Goal: Task Accomplishment & Management: Complete application form

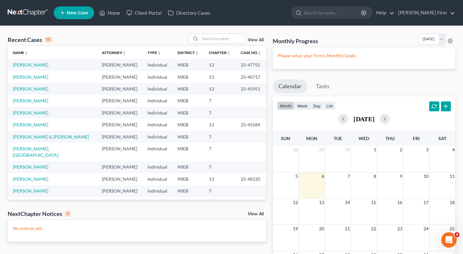
click at [72, 12] on span "New Case" at bounding box center [77, 13] width 21 height 5
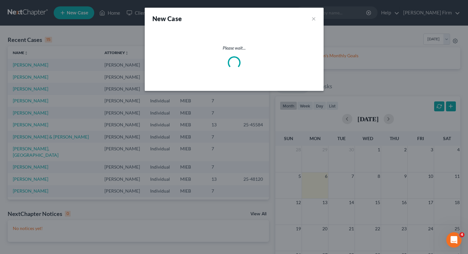
select select "40"
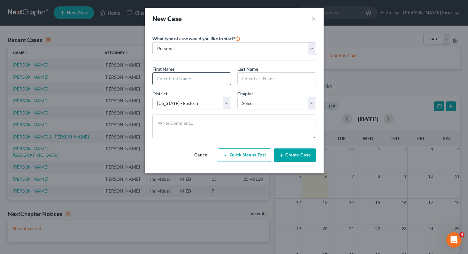
click at [172, 82] on input "text" at bounding box center [192, 79] width 78 height 12
type input "Quandrea"
type input "Smiley"
select select "0"
click at [286, 158] on button "Create Case" at bounding box center [295, 154] width 42 height 13
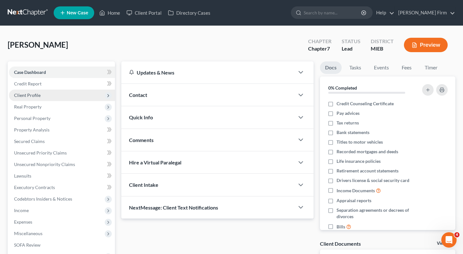
click at [45, 94] on span "Client Profile" at bounding box center [62, 95] width 106 height 12
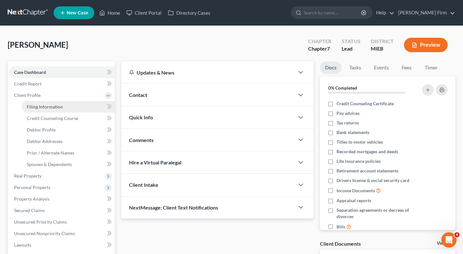
click at [50, 104] on span "Filing Information" at bounding box center [45, 106] width 36 height 5
select select "1"
select select "0"
select select "40"
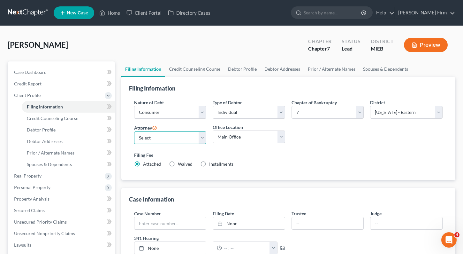
click at [168, 135] on select "Select Jessica Paladino - MIEB Jessica Paladino - MIEB Jessica Paladino - MIEB …" at bounding box center [170, 137] width 73 height 13
select select "3"
click at [134, 131] on select "Select Jessica Paladino - MIEB Jessica Paladino - MIEB Jessica Paladino - MIEB …" at bounding box center [170, 137] width 73 height 13
click at [226, 140] on select "Main Office Bruce Law Firm" at bounding box center [249, 136] width 73 height 13
select select "0"
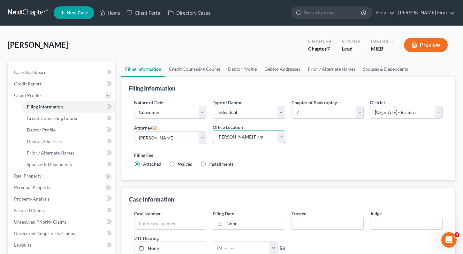
click at [213, 130] on select "Main Office Bruce Law Firm" at bounding box center [249, 136] width 73 height 13
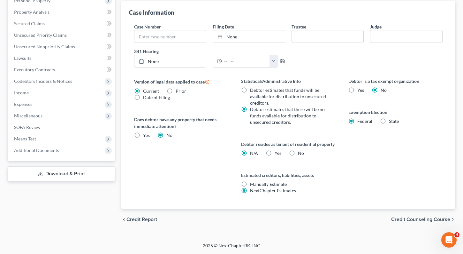
scroll to position [193, 0]
click at [408, 221] on span "Credit Counseling Course" at bounding box center [420, 219] width 59 height 5
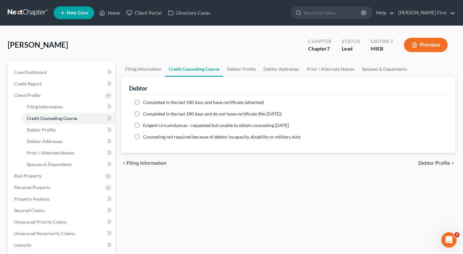
click at [143, 114] on label "Completed in the last 180 days and do not have certificate (file within 14 days)" at bounding box center [212, 114] width 139 height 6
click at [146, 114] on input "Completed in the last 180 days and do not have certificate (file within 14 days)" at bounding box center [148, 113] width 4 height 4
radio input "true"
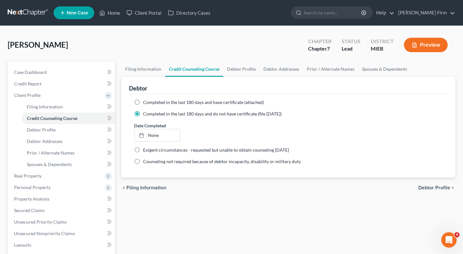
click at [431, 188] on span "Debtor Profile" at bounding box center [435, 187] width 32 height 5
select select "0"
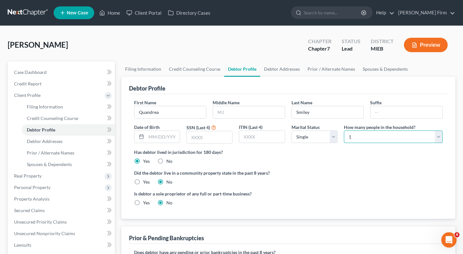
click at [364, 137] on select "Select 1 2 3 4 5 6 7 8 9 10 11 12 13 14 15 16 17 18 19 20" at bounding box center [393, 136] width 99 height 13
select select "2"
click at [344, 130] on select "Select 1 2 3 4 5 6 7 8 9 10 11 12 13 14 15 16 17 18 19 20" at bounding box center [393, 136] width 99 height 13
click at [215, 141] on input "text" at bounding box center [209, 137] width 45 height 12
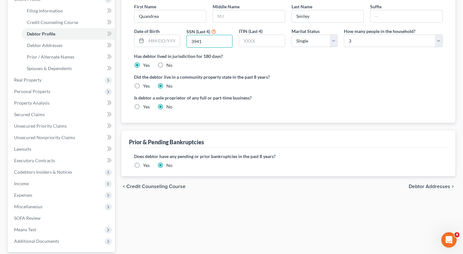
type input "3941"
click at [423, 184] on span "Debtor Addresses" at bounding box center [430, 186] width 42 height 5
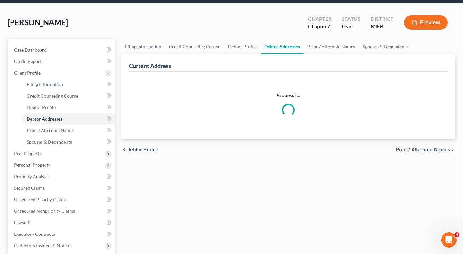
scroll to position [3, 0]
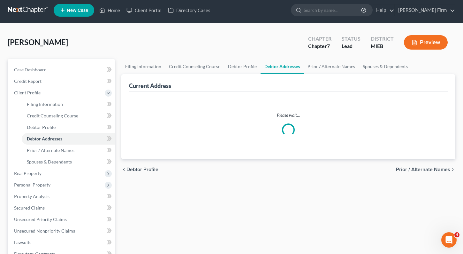
select select "0"
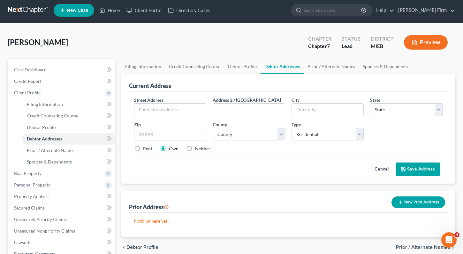
scroll to position [0, 0]
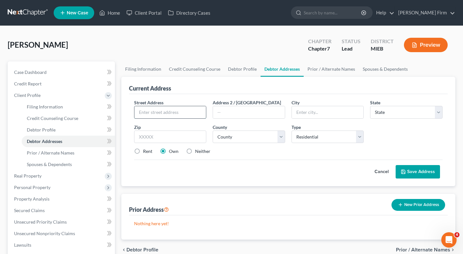
click at [152, 111] on input "text" at bounding box center [171, 112] width 72 height 12
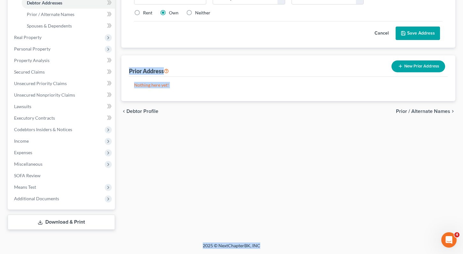
click at [463, 253] on html "Home New Case Client Portal Directory Cases Bruce Law Firm rbruce@bruceplc.com …" at bounding box center [231, 58] width 463 height 392
click at [330, 109] on div "chevron_left Debtor Profile Prior / Alternate Names chevron_right" at bounding box center [288, 111] width 335 height 20
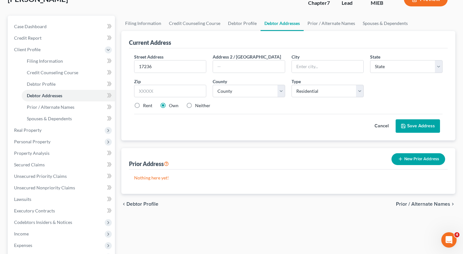
scroll to position [42, 0]
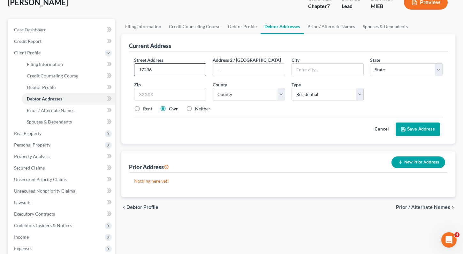
click at [196, 71] on input "17236" at bounding box center [171, 70] width 72 height 12
type input "[STREET_ADDRESS]"
type input "Allen park"
select select "23"
type input "48101"
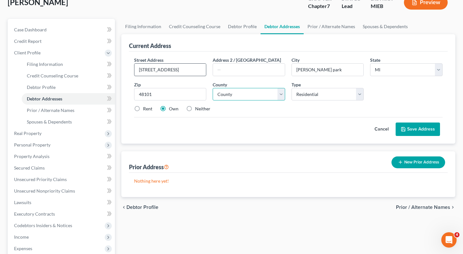
type input "Allen Park"
select select "81"
click at [414, 130] on button "Save Address" at bounding box center [418, 128] width 44 height 13
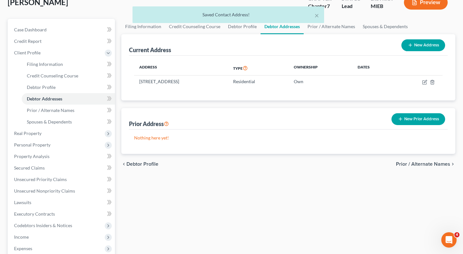
click at [422, 162] on span "Prior / Alternate Names" at bounding box center [423, 163] width 54 height 5
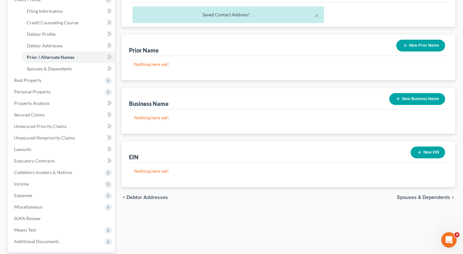
scroll to position [96, 0]
click at [418, 197] on span "Spouses & Dependents" at bounding box center [423, 196] width 53 height 5
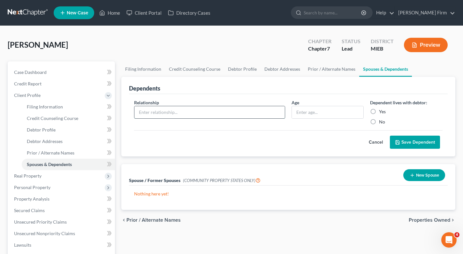
click at [191, 115] on input "text" at bounding box center [210, 112] width 151 height 12
type input "Daughter"
click at [327, 111] on input "text" at bounding box center [328, 112] width 72 height 12
type input "16"
click at [379, 115] on label "Yes" at bounding box center [382, 111] width 7 height 6
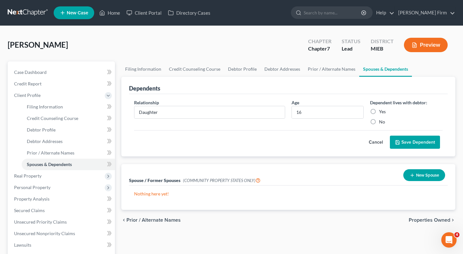
click at [382, 112] on input "Yes" at bounding box center [384, 110] width 4 height 4
radio input "true"
click at [411, 140] on button "Save Dependent" at bounding box center [415, 141] width 50 height 13
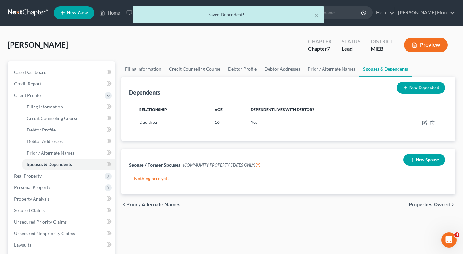
click at [415, 87] on button "New Dependent" at bounding box center [421, 88] width 49 height 12
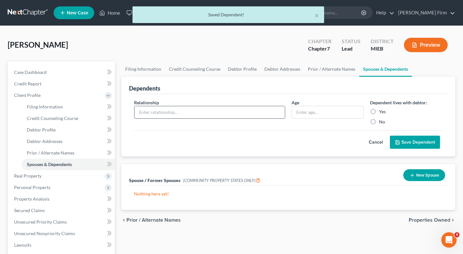
click at [171, 112] on input "text" at bounding box center [210, 112] width 151 height 12
type input "Daughter"
click at [309, 110] on input "text" at bounding box center [328, 112] width 72 height 12
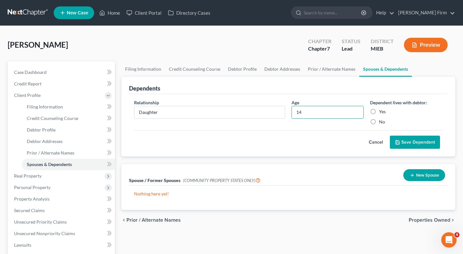
type input "14"
click at [379, 112] on label "Yes" at bounding box center [382, 111] width 7 height 6
click at [382, 112] on input "Yes" at bounding box center [384, 110] width 4 height 4
radio input "true"
click at [404, 146] on button "Save Dependent" at bounding box center [415, 141] width 50 height 13
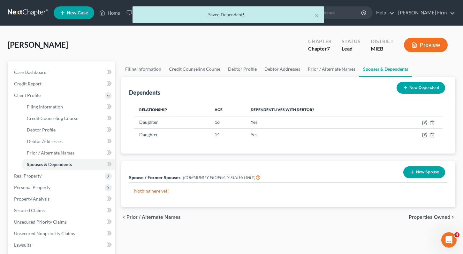
click at [448, 221] on div "chevron_left Prior / Alternate Names Properties Owned chevron_right" at bounding box center [288, 217] width 335 height 20
click at [444, 220] on span "Properties Owned" at bounding box center [430, 216] width 42 height 5
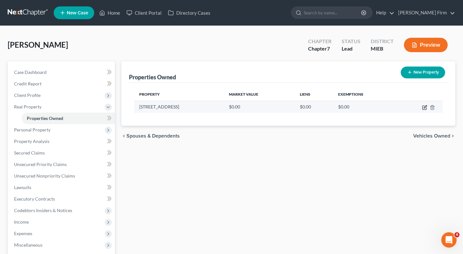
click at [425, 108] on icon "button" at bounding box center [425, 106] width 3 height 3
select select "23"
select select "81"
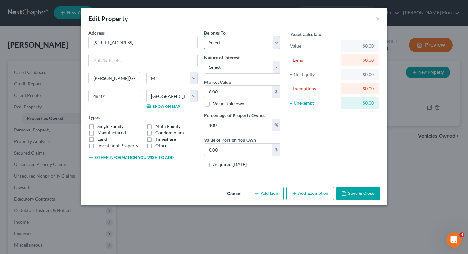
click at [233, 44] on select "Select Debtor 1 Only Debtor 2 Only Debtor 1 And Debtor 2 Only At Least One Of T…" at bounding box center [242, 42] width 76 height 13
select select "0"
click at [204, 36] on select "Select Debtor 1 Only Debtor 2 Only Debtor 1 And Debtor 2 Only At Least One Of T…" at bounding box center [242, 42] width 76 height 13
click at [233, 66] on select "Select Fee Simple Joint Tenant Life Estate Equitable Interest Future Interest T…" at bounding box center [242, 67] width 76 height 13
select select "0"
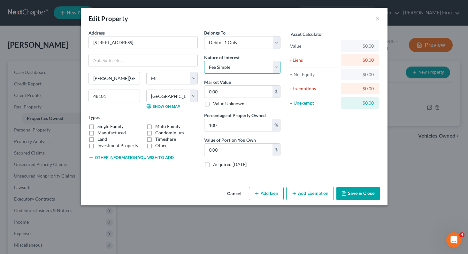
click at [204, 61] on select "Select Fee Simple Joint Tenant Life Estate Equitable Interest Future Interest T…" at bounding box center [242, 67] width 76 height 13
click at [233, 89] on input "0.00" at bounding box center [239, 92] width 68 height 12
type input "1"
type input "1.00"
type input "15"
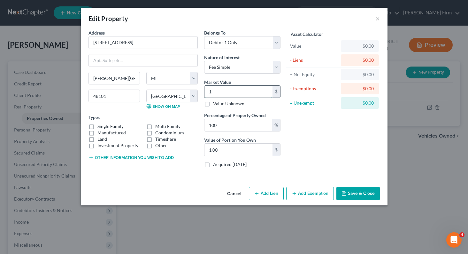
type input "15.00"
type input "150"
type input "150.00"
type input "1500"
type input "1,500.00"
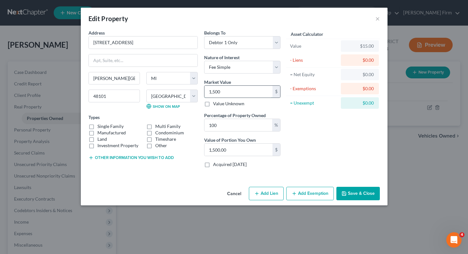
type input "1,5000"
type input "15,000.00"
type input "15,0000"
type input "150,000.00"
type input "150,000"
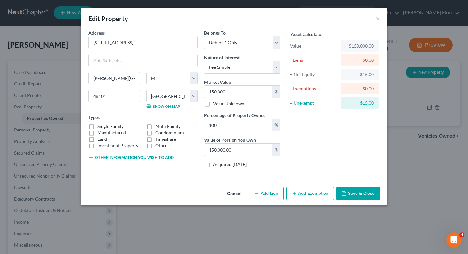
click at [361, 195] on button "Save & Close" at bounding box center [357, 193] width 43 height 13
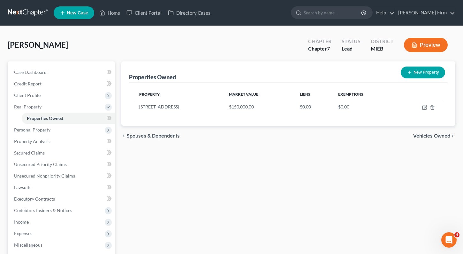
click at [424, 135] on span "Vehicles Owned" at bounding box center [431, 135] width 37 height 5
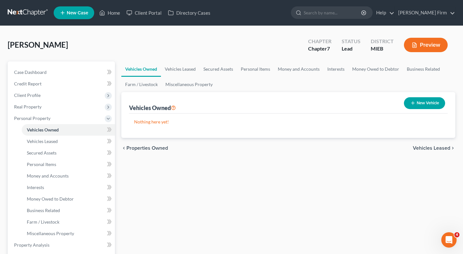
click at [423, 101] on button "New Vehicle" at bounding box center [424, 103] width 41 height 12
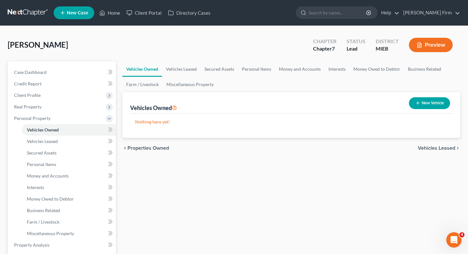
select select "0"
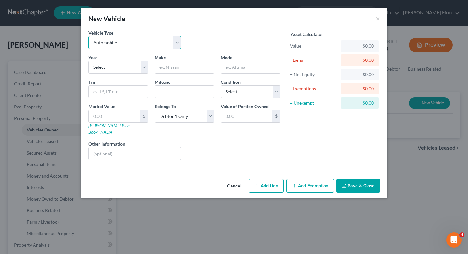
click at [173, 43] on select "Select Automobile Truck Trailer Watercraft Aircraft Motor Home Atv Other Vehicle" at bounding box center [135, 42] width 93 height 13
click at [89, 36] on select "Select Automobile Truck Trailer Watercraft Aircraft Motor Home Atv Other Vehicle" at bounding box center [135, 42] width 93 height 13
drag, startPoint x: 155, startPoint y: 68, endPoint x: 143, endPoint y: 73, distance: 12.9
click at [154, 69] on div "Make *" at bounding box center [184, 63] width 66 height 19
click at [140, 73] on select "Select 2026 2025 2024 2023 2022 2021 2020 2019 2018 2017 2016 2015 2014 2013 20…" at bounding box center [119, 67] width 60 height 13
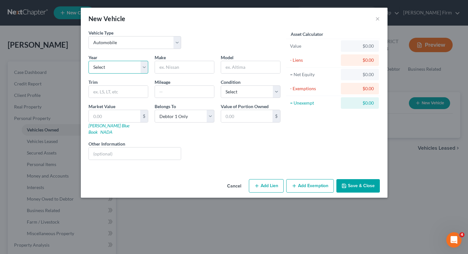
select select "8"
click at [89, 61] on select "Select 2026 2025 2024 2023 2022 2021 2020 2019 2018 2017 2016 2015 2014 2013 20…" at bounding box center [119, 67] width 60 height 13
click at [179, 68] on input "text" at bounding box center [184, 67] width 59 height 12
type input "Ford"
click at [229, 70] on input "text" at bounding box center [250, 67] width 59 height 12
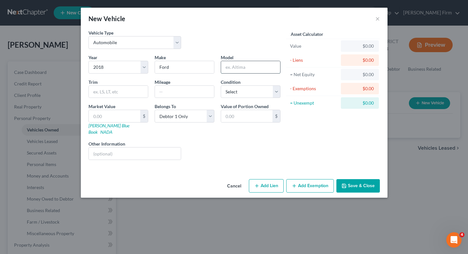
click at [244, 67] on input "text" at bounding box center [250, 67] width 59 height 12
type input "Fussion"
type input "97000"
select select "3"
type input "5"
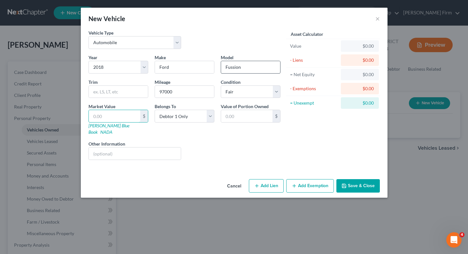
type input "5.00"
type input "50"
type input "50.00"
type input "500"
type input "500.00"
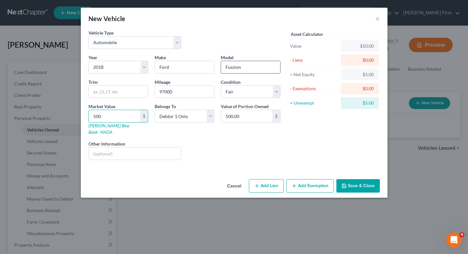
type input "5000"
type input "5,000.00"
type input "5,000"
click at [362, 179] on button "Save & Close" at bounding box center [357, 185] width 43 height 13
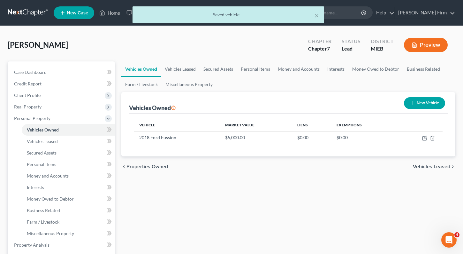
click at [427, 166] on span "Vehicles Leased" at bounding box center [431, 166] width 37 height 5
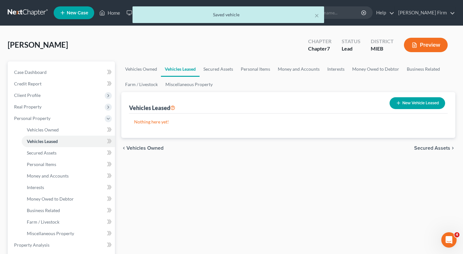
click at [429, 146] on span "Secured Assets" at bounding box center [432, 147] width 36 height 5
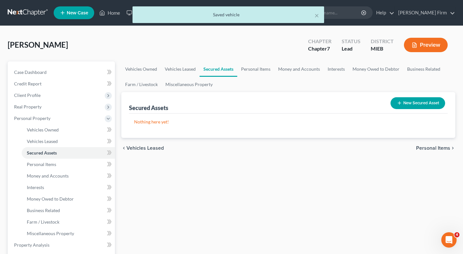
click at [429, 146] on span "Personal Items" at bounding box center [433, 147] width 34 height 5
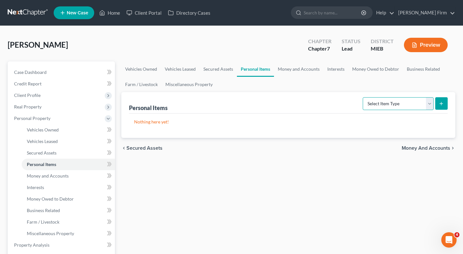
click at [393, 105] on select "Select Item Type Clothing Collectibles Of Value Electronics Firearms Household …" at bounding box center [398, 103] width 71 height 13
select select "clothing"
click at [364, 97] on select "Select Item Type Clothing Collectibles Of Value Electronics Firearms Household …" at bounding box center [398, 103] width 71 height 13
click at [444, 105] on icon "submit" at bounding box center [441, 103] width 5 height 5
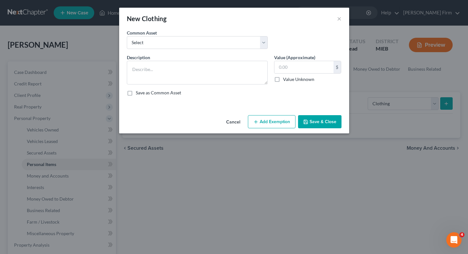
click at [251, 34] on div "Common Asset Select Clothing Clothing" at bounding box center [197, 38] width 147 height 19
click at [250, 38] on select "Select Clothing Clothing" at bounding box center [197, 42] width 141 height 13
select select "0"
click at [127, 36] on select "Select Clothing Clothing" at bounding box center [197, 42] width 141 height 13
type textarea "Clothing"
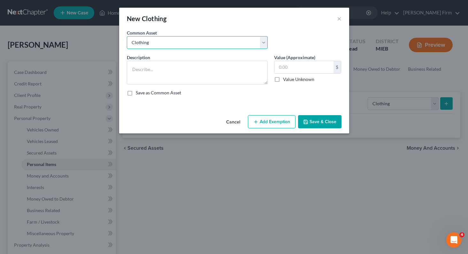
type input "300.00"
click at [288, 122] on button "Add Exemption" at bounding box center [272, 121] width 48 height 13
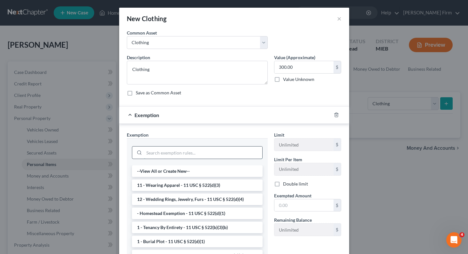
click at [229, 152] on input "search" at bounding box center [203, 152] width 118 height 12
click at [226, 181] on li "11 - Wearing Apparel - 11 USC § 522(d)(3)" at bounding box center [197, 185] width 131 height 12
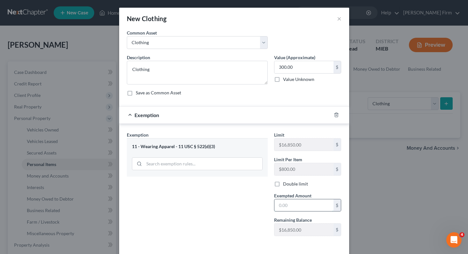
click at [291, 210] on input "text" at bounding box center [303, 205] width 59 height 12
type input "300."
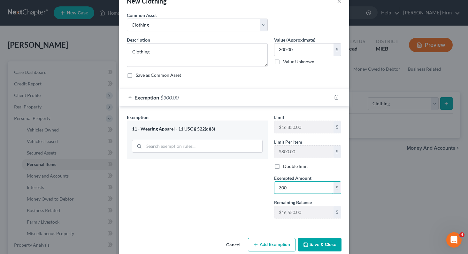
scroll to position [28, 0]
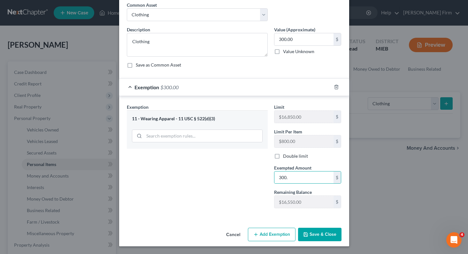
click at [315, 234] on button "Save & Close" at bounding box center [319, 234] width 43 height 13
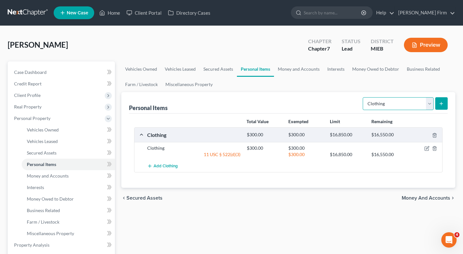
click at [430, 103] on select "Select Item Type Clothing Collectibles Of Value Electronics Firearms Household …" at bounding box center [398, 103] width 71 height 13
select select "electronics"
click at [364, 97] on select "Select Item Type Clothing Collectibles Of Value Electronics Firearms Household …" at bounding box center [398, 103] width 71 height 13
click at [437, 104] on button "submit" at bounding box center [442, 103] width 12 height 12
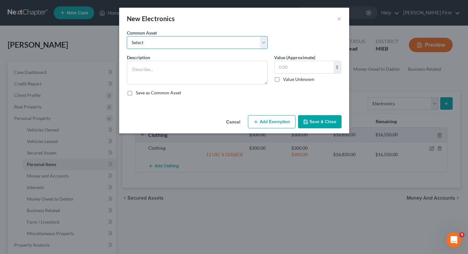
click at [196, 43] on select "Select Electronic Items Electronic Items" at bounding box center [197, 42] width 141 height 13
select select "1"
click at [127, 36] on select "Select Electronic Items Electronic Items" at bounding box center [197, 42] width 141 height 13
type textarea "Electronic Items"
type input "500.00"
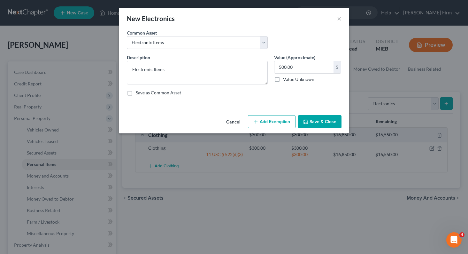
click at [262, 117] on button "Add Exemption" at bounding box center [272, 121] width 48 height 13
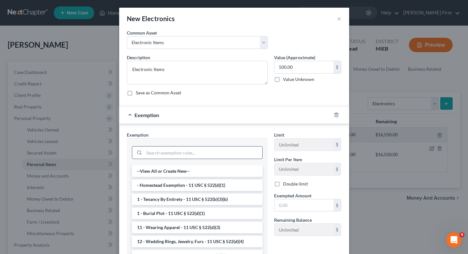
click at [187, 150] on input "search" at bounding box center [203, 152] width 118 height 12
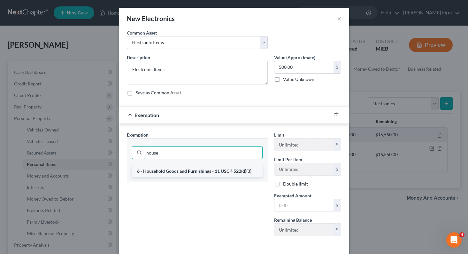
type input "house"
click at [185, 172] on li "6 - Household Goods and Furnishings - 11 USC § 522(d)(3)" at bounding box center [197, 171] width 131 height 12
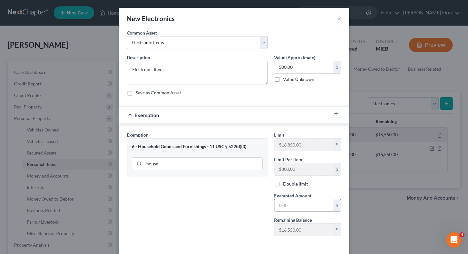
click at [282, 203] on input "text" at bounding box center [303, 205] width 59 height 12
type input "500"
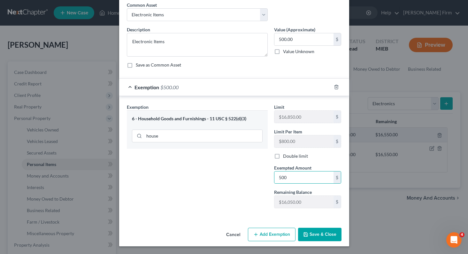
click at [315, 243] on div "Cancel Add Exemption Save & Close" at bounding box center [234, 235] width 230 height 21
click at [315, 242] on div "Cancel Add Exemption Save & Close" at bounding box center [234, 235] width 230 height 21
click at [329, 235] on button "Save & Close" at bounding box center [319, 234] width 43 height 13
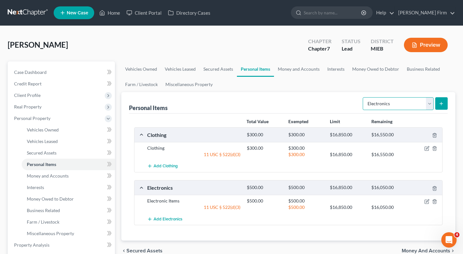
click at [429, 108] on select "Select Item Type Clothing Collectibles Of Value Electronics Firearms Household …" at bounding box center [398, 103] width 71 height 13
select select "household_goods"
click at [364, 97] on select "Select Item Type Clothing Collectibles Of Value Electronics Firearms Household …" at bounding box center [398, 103] width 71 height 13
click at [444, 103] on icon "submit" at bounding box center [441, 103] width 5 height 5
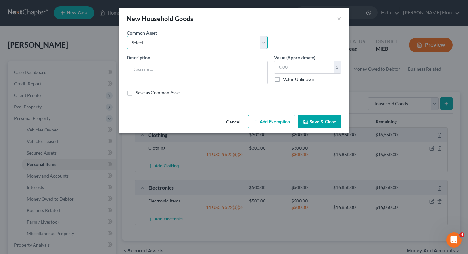
click at [199, 46] on select "Select Household Goods" at bounding box center [197, 42] width 141 height 13
select select "0"
click at [127, 36] on select "Select Household Goods" at bounding box center [197, 42] width 141 height 13
type textarea "Household Goods"
type input "1,500.00"
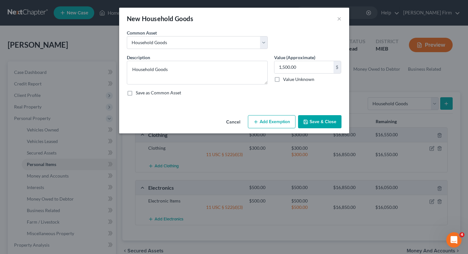
click at [264, 117] on button "Add Exemption" at bounding box center [272, 121] width 48 height 13
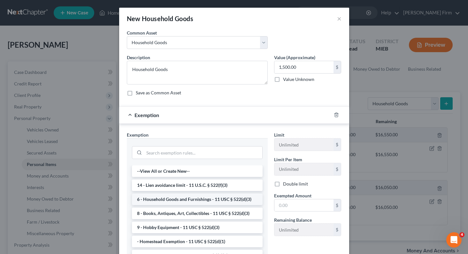
click at [183, 198] on li "6 - Household Goods and Furnishings - 11 USC § 522(d)(3)" at bounding box center [197, 199] width 131 height 12
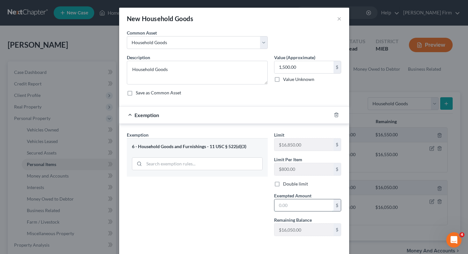
click at [297, 206] on input "text" at bounding box center [303, 205] width 59 height 12
type input "1500"
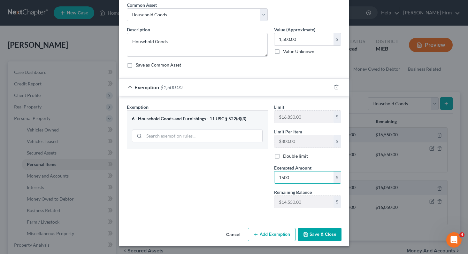
click at [315, 237] on button "Save & Close" at bounding box center [319, 234] width 43 height 13
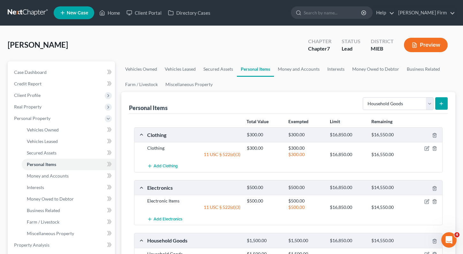
click at [434, 101] on form "Select Item Type Clothing Collectibles Of Value Electronics Firearms Household …" at bounding box center [405, 103] width 85 height 13
click at [430, 104] on select "Select Item Type Clothing Collectibles Of Value Electronics Firearms Household …" at bounding box center [398, 103] width 71 height 13
select select "jewelry"
click at [364, 97] on select "Select Item Type Clothing Collectibles Of Value Electronics Firearms Household …" at bounding box center [398, 103] width 71 height 13
click at [440, 106] on button "submit" at bounding box center [442, 103] width 12 height 12
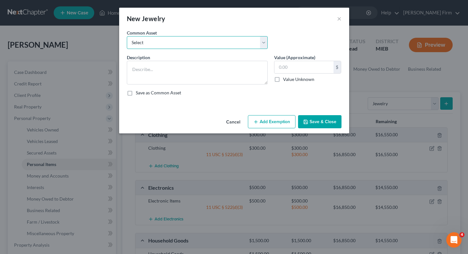
click at [193, 43] on select "Select Jewelry Jewelry" at bounding box center [197, 42] width 141 height 13
select select "0"
click at [127, 36] on select "Select Jewelry Jewelry" at bounding box center [197, 42] width 141 height 13
type textarea "Jewelry"
type input "200.00"
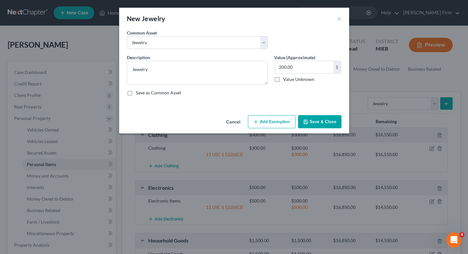
click at [256, 119] on icon "button" at bounding box center [255, 121] width 5 height 5
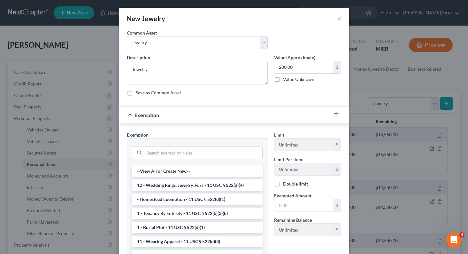
click at [189, 184] on li "12 - Wedding Rings, Jewelry, Furs - 11 USC § 522(d)(4)" at bounding box center [197, 185] width 131 height 12
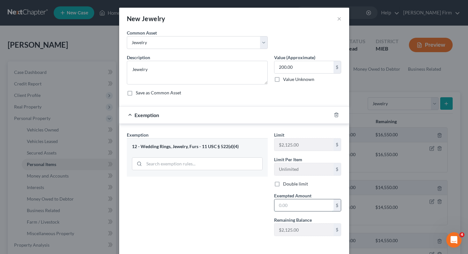
click at [284, 210] on input "text" at bounding box center [303, 205] width 59 height 12
type input "200"
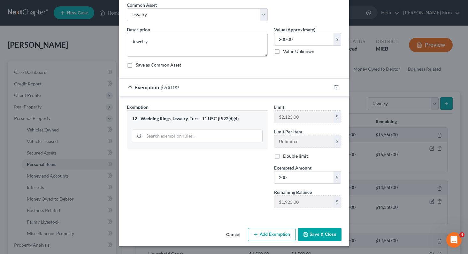
click at [308, 230] on button "Save & Close" at bounding box center [319, 234] width 43 height 13
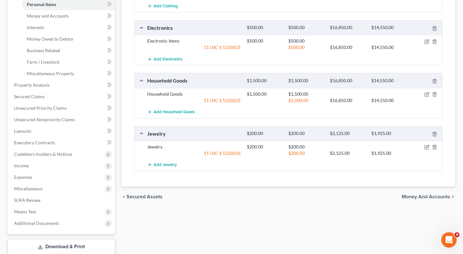
click at [433, 199] on span "Money and Accounts" at bounding box center [426, 196] width 49 height 5
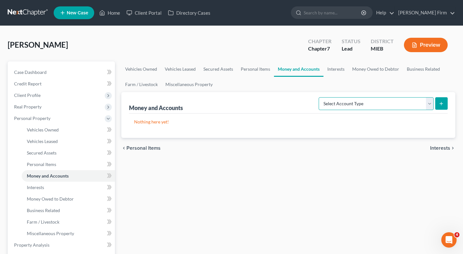
click at [372, 104] on select "Select Account Type Brokerage Cash on Hand Certificates of Deposit Checking Acc…" at bounding box center [376, 103] width 115 height 13
select select "cash_on_hand"
click at [320, 97] on select "Select Account Type Brokerage Cash on Hand Certificates of Deposit Checking Acc…" at bounding box center [376, 103] width 115 height 13
click at [440, 104] on icon "submit" at bounding box center [441, 103] width 5 height 5
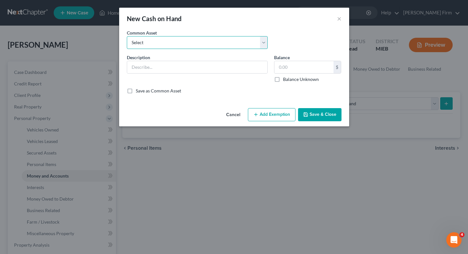
click at [236, 41] on select "Select Cash" at bounding box center [197, 42] width 141 height 13
select select "0"
click at [127, 36] on select "Select Cash" at bounding box center [197, 42] width 141 height 13
type input "Cash"
type input "20.00"
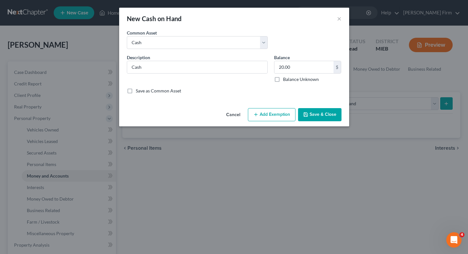
click at [288, 112] on button "Add Exemption" at bounding box center [272, 114] width 48 height 13
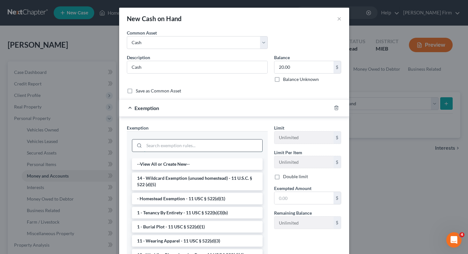
click at [213, 144] on input "search" at bounding box center [203, 145] width 118 height 12
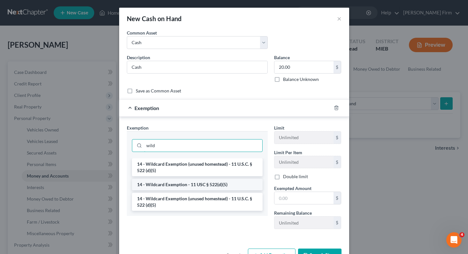
type input "wild"
click at [206, 184] on li "14 - Wildcard Exemption - 11 USC § 522(d)(5)" at bounding box center [197, 185] width 131 height 12
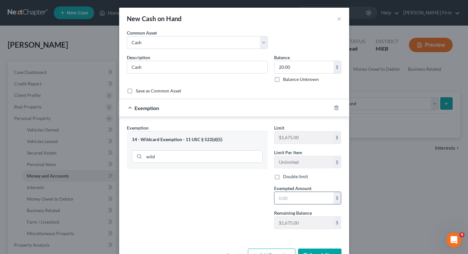
click at [286, 195] on input "text" at bounding box center [303, 198] width 59 height 12
type input "20"
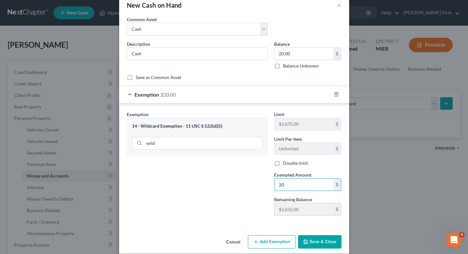
scroll to position [21, 0]
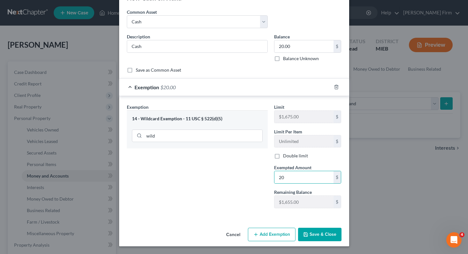
click at [314, 234] on button "Save & Close" at bounding box center [319, 234] width 43 height 13
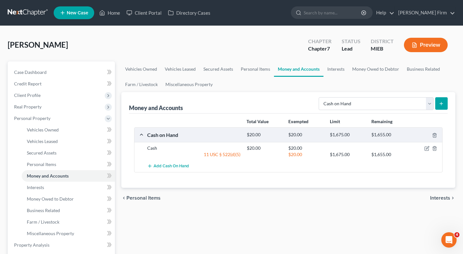
click at [446, 103] on button "submit" at bounding box center [442, 103] width 12 height 12
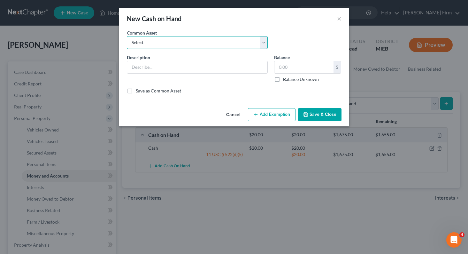
click at [238, 36] on select "Select Cash" at bounding box center [197, 42] width 141 height 13
click at [315, 34] on div "Common Asset Select Cash" at bounding box center [234, 41] width 221 height 25
click at [337, 19] on button "×" at bounding box center [339, 19] width 4 height 8
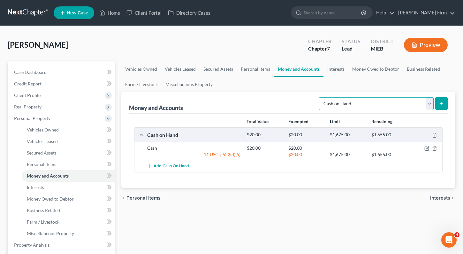
click at [434, 103] on select "Select Account Type Brokerage Cash on Hand Certificates of Deposit Checking Acc…" at bounding box center [376, 103] width 115 height 13
select select "checking"
click at [320, 97] on select "Select Account Type Brokerage Cash on Hand Certificates of Deposit Checking Acc…" at bounding box center [376, 103] width 115 height 13
click at [441, 104] on icon "submit" at bounding box center [441, 103] width 5 height 5
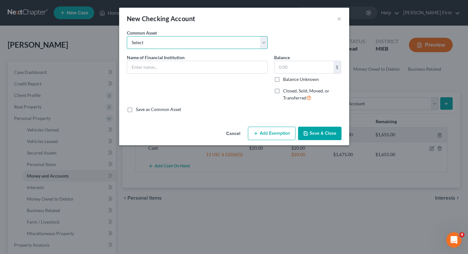
click at [177, 46] on select "Select Wells Fargo Wiselly Community Focus Credit Union Capital One Cell Champi…" at bounding box center [197, 42] width 141 height 13
click at [273, 106] on div "Save as Common Asset" at bounding box center [234, 109] width 215 height 6
click at [136, 109] on label "Save as Common Asset" at bounding box center [158, 109] width 45 height 6
click at [138, 109] on input "Save as Common Asset" at bounding box center [140, 108] width 4 height 4
checkbox input "true"
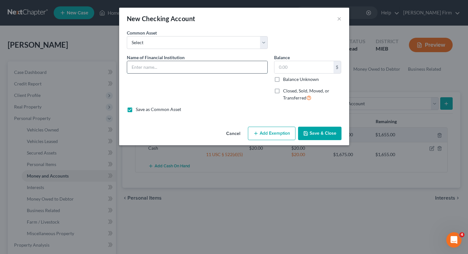
click at [149, 66] on input "text" at bounding box center [197, 67] width 140 height 12
type input "Zeal Credit Union"
type input "10.00"
click at [261, 133] on button "Add Exemption" at bounding box center [272, 133] width 48 height 13
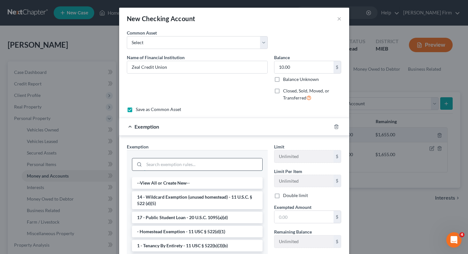
click at [216, 161] on input "search" at bounding box center [203, 164] width 118 height 12
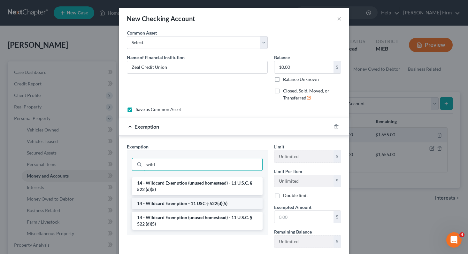
type input "wild"
click at [201, 201] on li "14 - Wildcard Exemption - 11 USC § 522(d)(5)" at bounding box center [197, 203] width 131 height 12
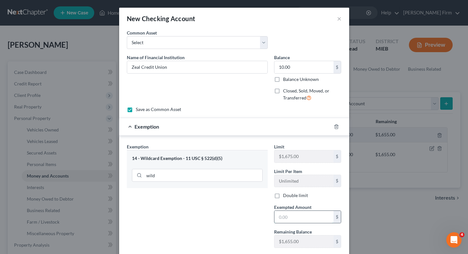
click at [287, 214] on input "text" at bounding box center [303, 217] width 59 height 12
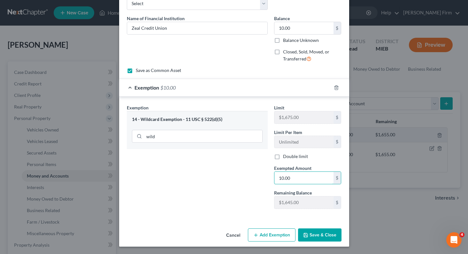
scroll to position [39, 0]
type input "10.00"
click at [306, 231] on button "Save & Close" at bounding box center [319, 234] width 43 height 13
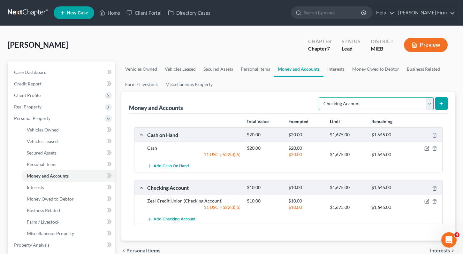
click at [431, 104] on select "Select Account Type Brokerage Cash on Hand Certificates of Deposit Checking Acc…" at bounding box center [376, 103] width 115 height 13
select select "savings"
click at [320, 97] on select "Select Account Type Brokerage Cash on Hand Certificates of Deposit Checking Acc…" at bounding box center [376, 103] width 115 height 13
click at [440, 104] on icon "submit" at bounding box center [441, 103] width 5 height 5
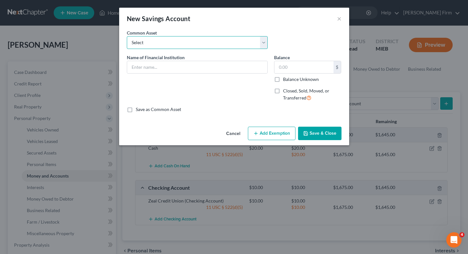
click at [127, 36] on select "Select Wells Fargo USAA Chime Huntington Bank Cell Champion Credit Union Monroe…" at bounding box center [197, 42] width 141 height 13
click at [281, 29] on div "New Savings Account ×" at bounding box center [234, 19] width 230 height 22
click at [136, 109] on label "Save as Common Asset" at bounding box center [158, 109] width 45 height 6
click at [138, 109] on input "Save as Common Asset" at bounding box center [140, 108] width 4 height 4
checkbox input "true"
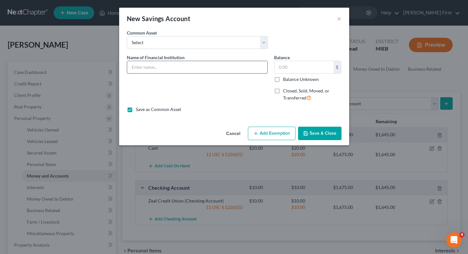
click at [149, 70] on input "text" at bounding box center [197, 67] width 140 height 12
type input "Zeal Credit Union"
click at [299, 65] on input "text" at bounding box center [303, 67] width 59 height 12
type input "10.00"
click at [270, 134] on button "Add Exemption" at bounding box center [272, 133] width 48 height 13
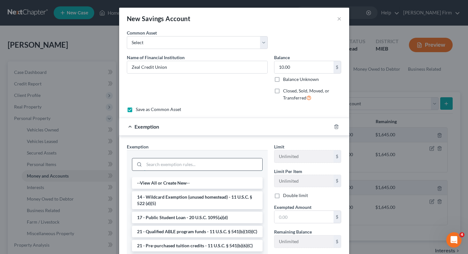
click at [182, 166] on input "search" at bounding box center [203, 164] width 118 height 12
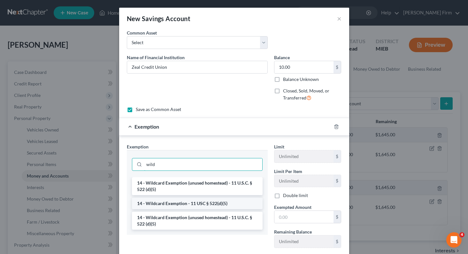
type input "wild"
click at [175, 201] on li "14 - Wildcard Exemption - 11 USC § 522(d)(5)" at bounding box center [197, 203] width 131 height 12
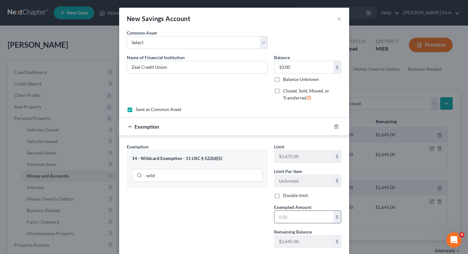
click at [293, 216] on input "text" at bounding box center [303, 217] width 59 height 12
type input "10.00"
click at [231, 214] on div "Exemption Set must be selected for CA. Exemption * 14 - Wildcard Exemption - 11…" at bounding box center [197, 198] width 147 height 110
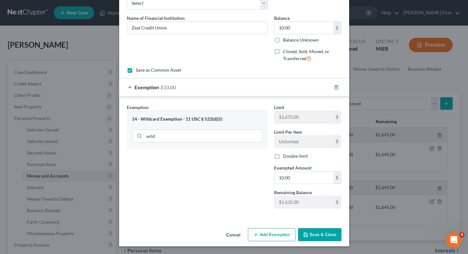
click at [315, 235] on button "Save & Close" at bounding box center [319, 234] width 43 height 13
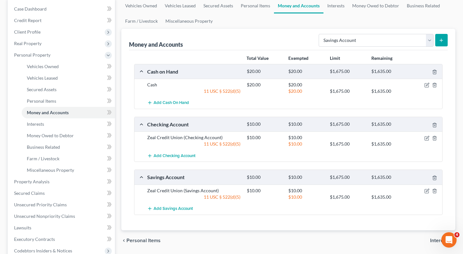
scroll to position [64, 0]
click at [436, 242] on span "Interests" at bounding box center [440, 239] width 20 height 5
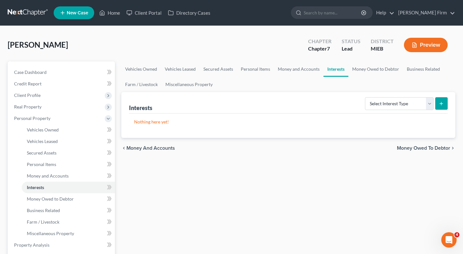
click at [422, 150] on span "Money Owed to Debtor" at bounding box center [423, 147] width 53 height 5
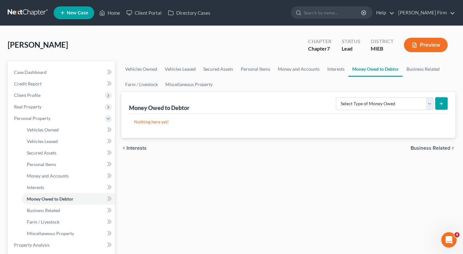
click at [436, 149] on span "Business Related" at bounding box center [431, 147] width 40 height 5
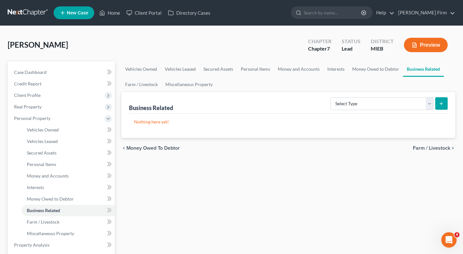
click at [438, 144] on div "chevron_left Money Owed to Debtor Farm / Livestock chevron_right" at bounding box center [288, 148] width 335 height 20
click at [438, 148] on span "Farm / Livestock" at bounding box center [431, 147] width 37 height 5
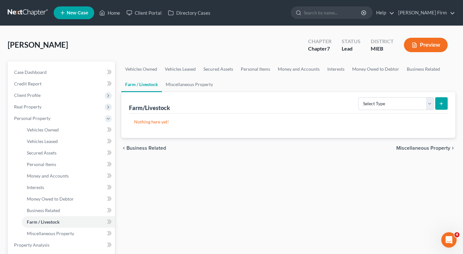
click at [438, 148] on span "Miscellaneous Property" at bounding box center [424, 147] width 54 height 5
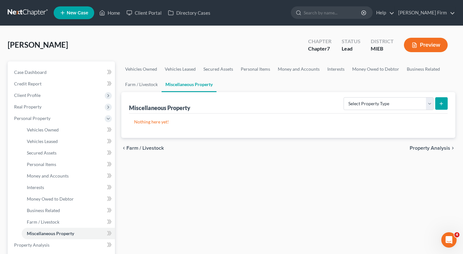
click at [438, 148] on span "Property Analysis" at bounding box center [430, 147] width 41 height 5
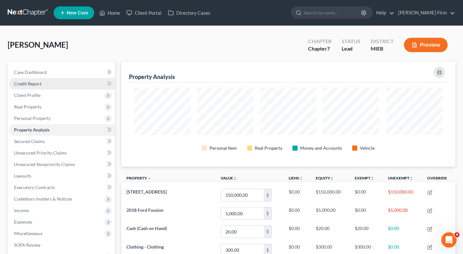
click at [48, 86] on link "Credit Report" at bounding box center [62, 84] width 106 height 12
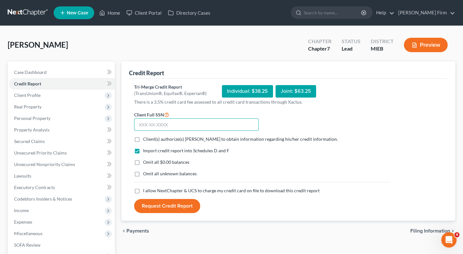
click at [156, 129] on input "text" at bounding box center [196, 124] width 125 height 13
type input "382-19-3941"
click at [143, 138] on label "Client(s) authorize(s) Bruce Law Firm to obtain information regarding his/her c…" at bounding box center [240, 139] width 195 height 6
click at [146, 138] on input "Client(s) authorize(s) Bruce Law Firm to obtain information regarding his/her c…" at bounding box center [148, 138] width 4 height 4
checkbox input "true"
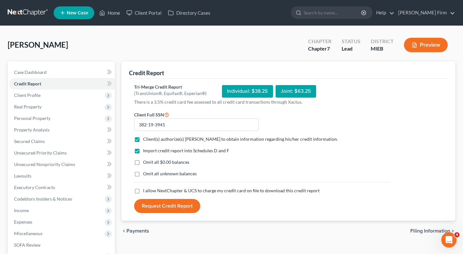
drag, startPoint x: 137, startPoint y: 160, endPoint x: 137, endPoint y: 164, distance: 3.2
click at [143, 163] on label "Omit all $0.00 balances" at bounding box center [166, 162] width 46 height 6
click at [146, 163] on input "Omit all $0.00 balances" at bounding box center [148, 161] width 4 height 4
checkbox input "true"
click at [143, 174] on label "Omit all unknown balances" at bounding box center [170, 173] width 54 height 6
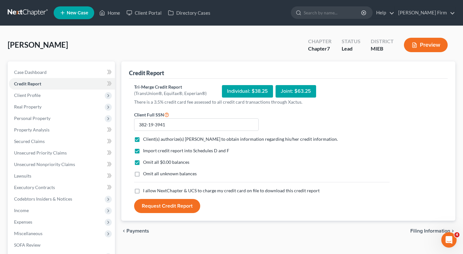
click at [146, 174] on input "Omit all unknown balances" at bounding box center [148, 172] width 4 height 4
checkbox input "true"
click at [143, 192] on label "I allow NextChapter & UCS to charge my credit card on file to download this cre…" at bounding box center [231, 190] width 177 height 6
click at [146, 191] on input "I allow NextChapter & UCS to charge my credit card on file to download this cre…" at bounding box center [148, 189] width 4 height 4
checkbox input "true"
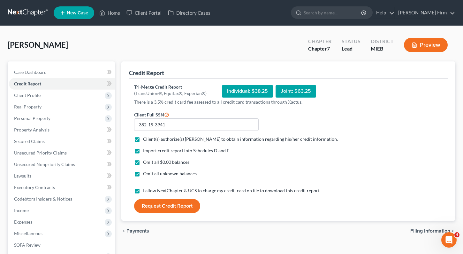
click at [161, 205] on button "Request Credit Report" at bounding box center [167, 206] width 66 height 14
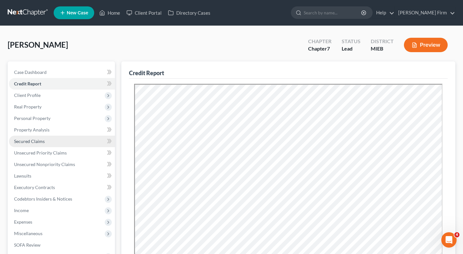
click at [57, 140] on link "Secured Claims" at bounding box center [62, 141] width 106 height 12
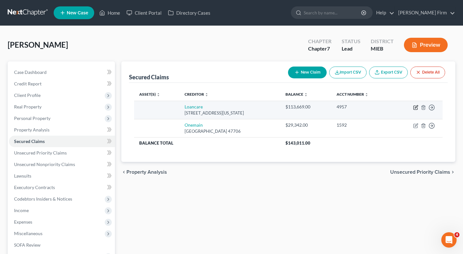
click at [415, 109] on icon "button" at bounding box center [415, 107] width 5 height 5
select select "48"
select select "0"
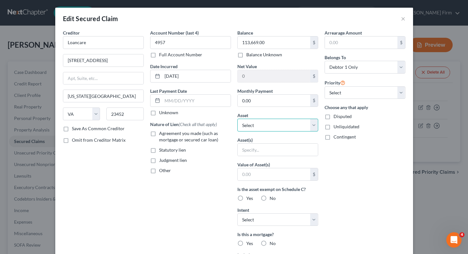
click at [299, 125] on select "Select Other Multiple Assets Electronics - Electronic Items - $500.0 17236 Eucl…" at bounding box center [277, 125] width 81 height 13
select select "3"
click at [237, 119] on select "Select Other Multiple Assets Electronics - Electronic Items - $500.0 17236 Eucl…" at bounding box center [277, 125] width 81 height 13
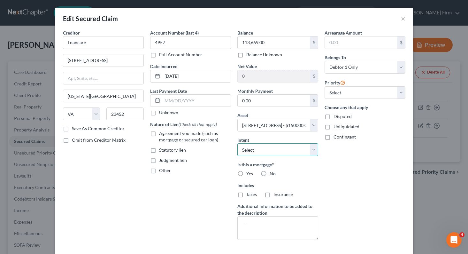
click at [286, 147] on select "Select Surrender Redeem Reaffirm Avoid Other" at bounding box center [277, 149] width 81 height 13
select select "2"
click at [237, 143] on select "Select Surrender Redeem Reaffirm Avoid Other" at bounding box center [277, 149] width 81 height 13
click at [246, 175] on label "Yes" at bounding box center [249, 173] width 7 height 6
click at [249, 174] on input "Yes" at bounding box center [251, 172] width 4 height 4
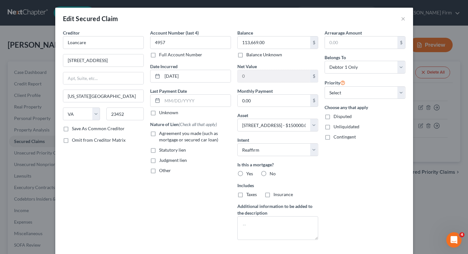
radio input "true"
click at [246, 193] on label "Taxes" at bounding box center [251, 194] width 11 height 6
click at [249, 193] on input "Taxes" at bounding box center [251, 193] width 4 height 4
checkbox input "true"
click at [274, 193] on label "Insurance" at bounding box center [283, 194] width 19 height 6
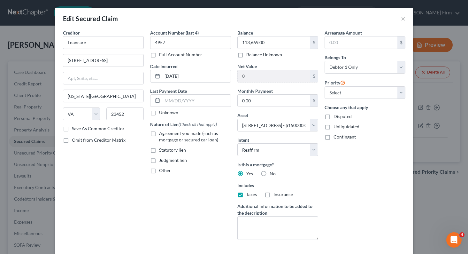
click at [276, 193] on input "Insurance" at bounding box center [278, 193] width 4 height 4
checkbox input "true"
click at [339, 95] on select "Select 1st 2nd 3rd 4th 5th 6th 7th 8th 9th 10th 11th 12th 13th 14th 15th 16th 1…" at bounding box center [365, 92] width 81 height 13
select select "0"
click at [325, 86] on select "Select 1st 2nd 3rd 4th 5th 6th 7th 8th 9th 10th 11th 12th 13th 14th 15th 16th 1…" at bounding box center [365, 92] width 81 height 13
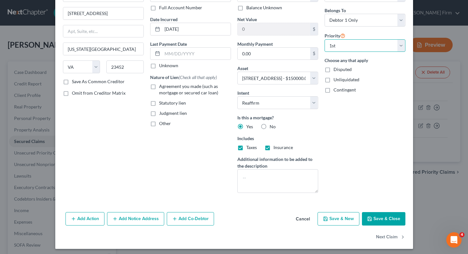
scroll to position [50, 0]
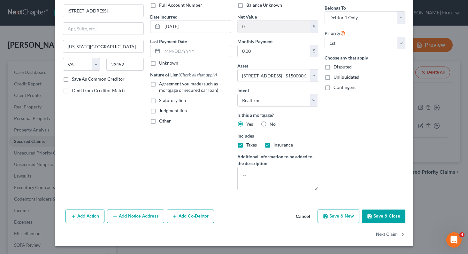
click at [377, 217] on button "Save & Close" at bounding box center [383, 215] width 43 height 13
select select
type input "36,331.00"
select select "3"
type input "0"
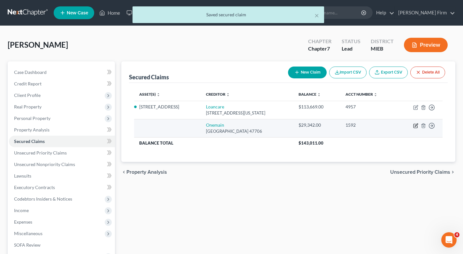
click at [416, 126] on icon "button" at bounding box center [416, 124] width 3 height 3
select select "15"
select select "0"
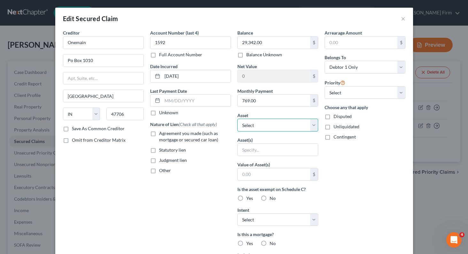
click at [288, 123] on select "Select Other Multiple Assets Electronics - Electronic Items - $500.0 17236 Eucl…" at bounding box center [277, 125] width 81 height 13
select select "9"
click at [237, 119] on select "Select Other Multiple Assets Electronics - Electronic Items - $500.0 17236 Eucl…" at bounding box center [277, 125] width 81 height 13
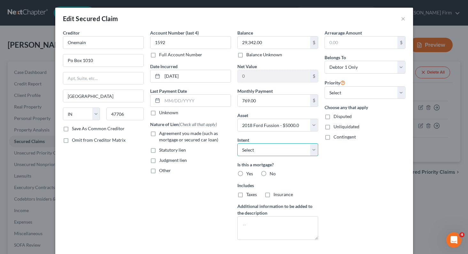
click at [282, 151] on select "Select Surrender Redeem Reaffirm Avoid Other" at bounding box center [277, 149] width 81 height 13
click at [237, 143] on select "Select Surrender Redeem Reaffirm Avoid Other" at bounding box center [277, 149] width 81 height 13
click at [282, 147] on select "Select Surrender Redeem Reaffirm Avoid Other" at bounding box center [277, 149] width 81 height 13
select select "2"
click at [237, 143] on select "Select Surrender Redeem Reaffirm Avoid Other" at bounding box center [277, 149] width 81 height 13
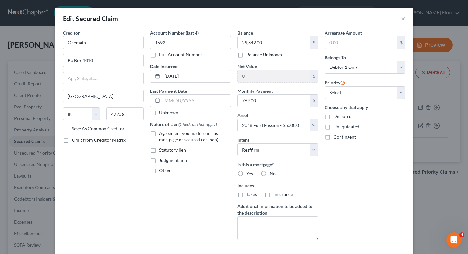
click at [270, 173] on label "No" at bounding box center [273, 173] width 6 height 6
click at [272, 173] on input "No" at bounding box center [274, 172] width 4 height 4
radio input "true"
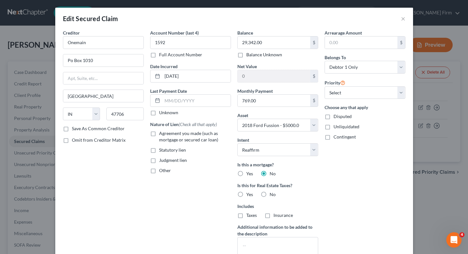
click at [270, 194] on label "No" at bounding box center [273, 194] width 6 height 6
click at [272, 194] on input "No" at bounding box center [274, 193] width 4 height 4
radio input "true"
drag, startPoint x: 344, startPoint y: 92, endPoint x: 344, endPoint y: 96, distance: 3.2
click at [344, 93] on select "Select 1st 2nd 3rd 4th 5th 6th 7th 8th 9th 10th 11th 12th 13th 14th 15th 16th 1…" at bounding box center [365, 92] width 81 height 13
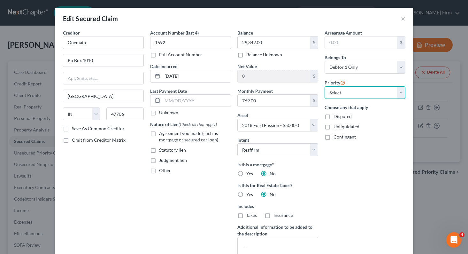
select select "0"
click at [325, 86] on select "Select 1st 2nd 3rd 4th 5th 6th 7th 8th 9th 10th 11th 12th 13th 14th 15th 16th 1…" at bounding box center [365, 92] width 81 height 13
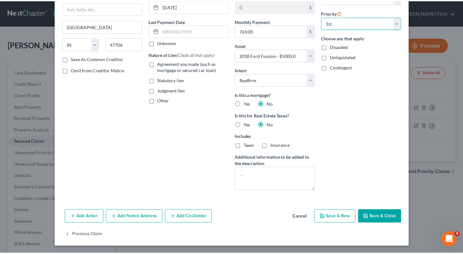
scroll to position [70, 0]
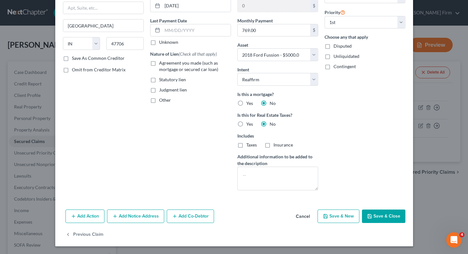
click at [390, 221] on button "Save & Close" at bounding box center [383, 215] width 43 height 13
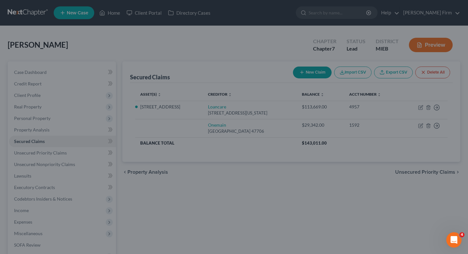
select select
type input "-24,342.00"
select select "9"
type input "0"
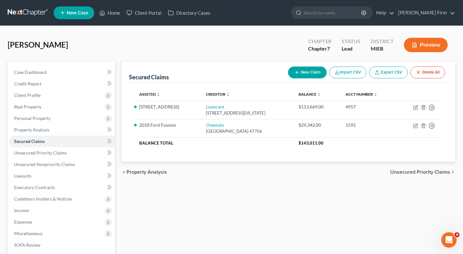
click at [409, 171] on span "Unsecured Priority Claims" at bounding box center [420, 171] width 60 height 5
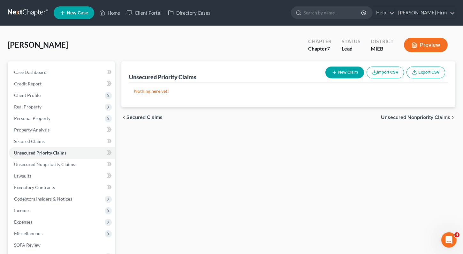
click at [417, 117] on span "Unsecured Nonpriority Claims" at bounding box center [415, 117] width 69 height 5
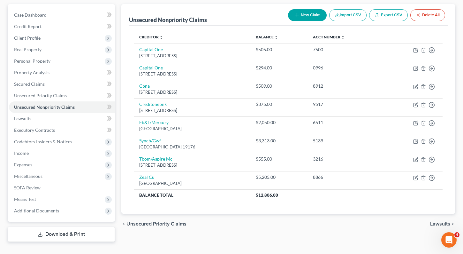
scroll to position [69, 0]
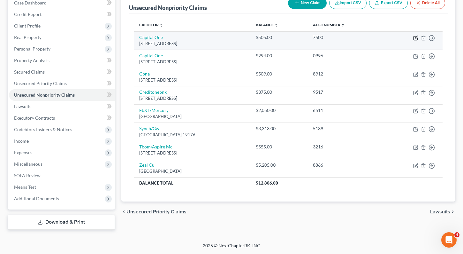
click at [415, 36] on icon "button" at bounding box center [416, 38] width 4 height 4
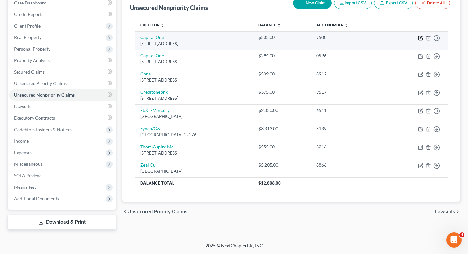
select select "46"
select select "2"
select select "0"
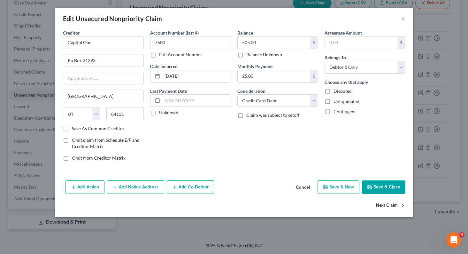
click at [381, 203] on button "Next Claim" at bounding box center [390, 205] width 29 height 13
select select "46"
select select "2"
select select "0"
click at [381, 203] on button "Next Claim" at bounding box center [390, 205] width 29 height 13
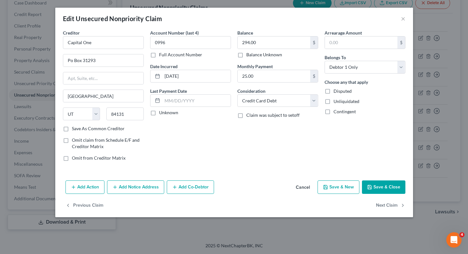
select select "43"
select select "2"
select select "0"
click at [381, 203] on button "Next Claim" at bounding box center [390, 205] width 29 height 13
select select "31"
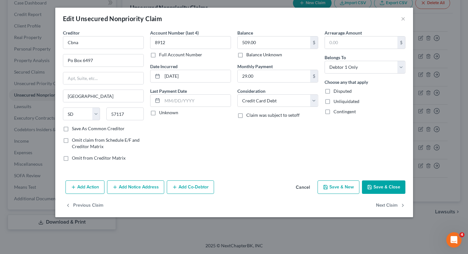
select select "2"
select select "0"
click at [381, 203] on button "Next Claim" at bounding box center [390, 205] width 29 height 13
select select "10"
select select "2"
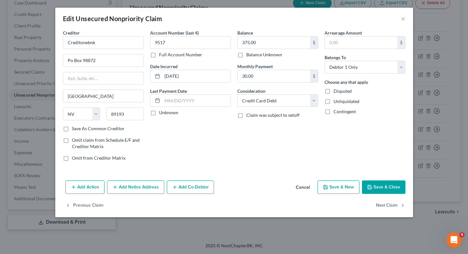
select select "0"
click at [381, 203] on button "Next Claim" at bounding box center [390, 205] width 29 height 13
select select "39"
select select "2"
select select "0"
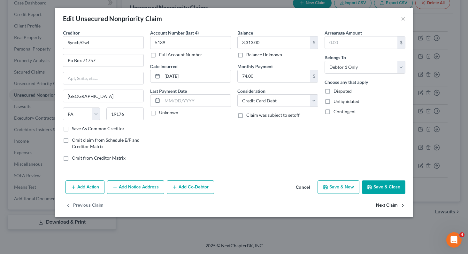
click at [381, 203] on button "Next Claim" at bounding box center [390, 205] width 29 height 13
select select "10"
select select "2"
select select "0"
click at [381, 203] on button "Next Claim" at bounding box center [390, 205] width 29 height 13
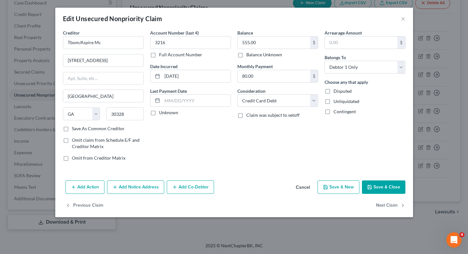
select select "23"
select select "2"
select select "0"
click at [382, 186] on button "Save & Close" at bounding box center [383, 186] width 43 height 13
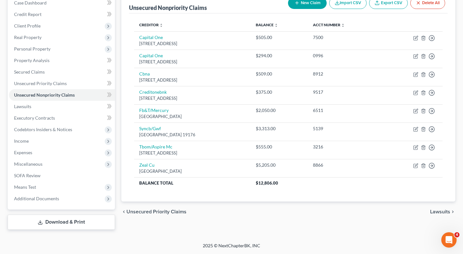
click at [443, 211] on span "Lawsuits" at bounding box center [440, 211] width 20 height 5
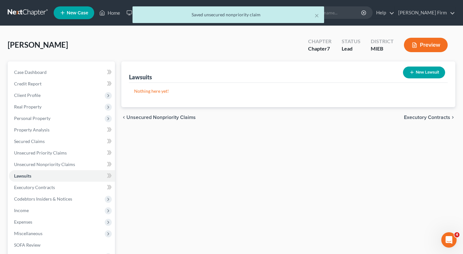
click at [420, 113] on div "chevron_left Unsecured Nonpriority Claims Executory Contracts chevron_right" at bounding box center [288, 117] width 335 height 20
click at [423, 117] on span "Executory Contracts" at bounding box center [427, 117] width 46 height 5
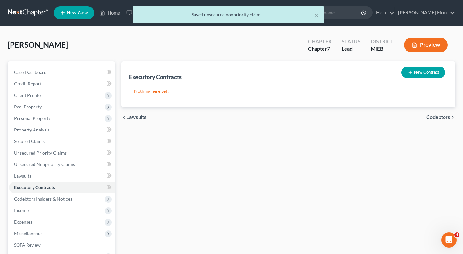
click at [432, 117] on span "Codebtors" at bounding box center [439, 117] width 24 height 5
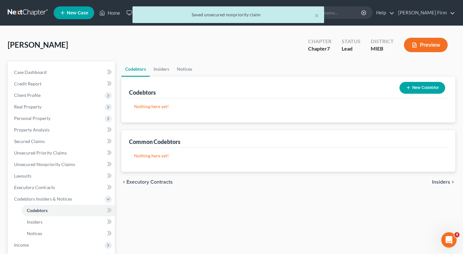
click at [439, 180] on span "Insiders" at bounding box center [441, 181] width 18 height 5
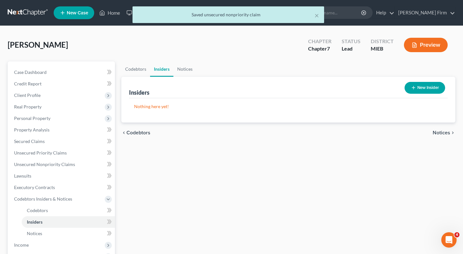
click at [445, 130] on span "Notices" at bounding box center [442, 132] width 18 height 5
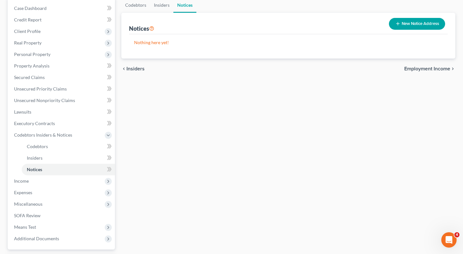
click at [420, 69] on span "Employment Income" at bounding box center [428, 68] width 46 height 5
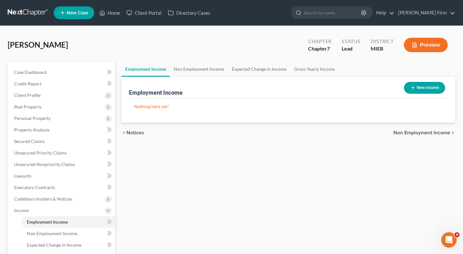
click at [420, 89] on button "New Income" at bounding box center [424, 88] width 41 height 12
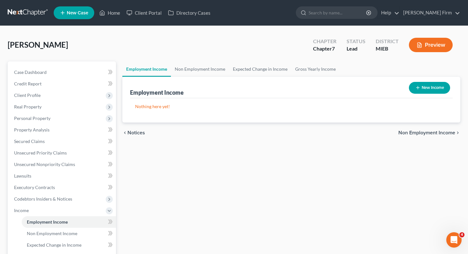
select select "0"
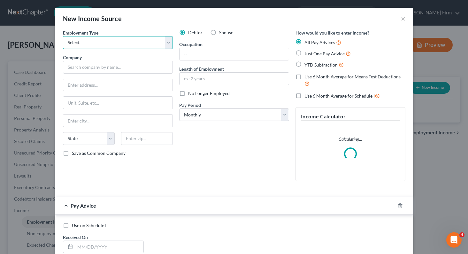
click at [147, 43] on select "Select Full or Part Time Employment Self Employment" at bounding box center [118, 42] width 110 height 13
select select "0"
click at [63, 36] on select "Select Full or Part Time Employment Self Employment" at bounding box center [118, 42] width 110 height 13
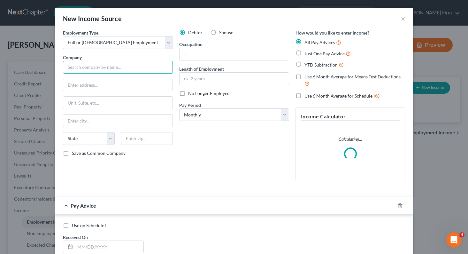
click at [129, 67] on input "text" at bounding box center [118, 67] width 110 height 13
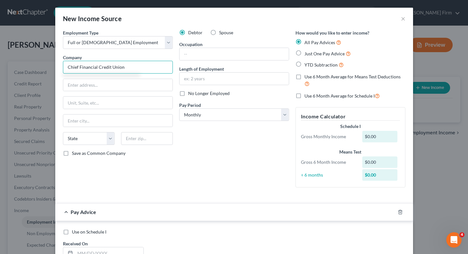
type input "Chief Financial Credit Union"
type input "4080 Schaefer Road"
type input "Dearborn"
select select "23"
type input "48126"
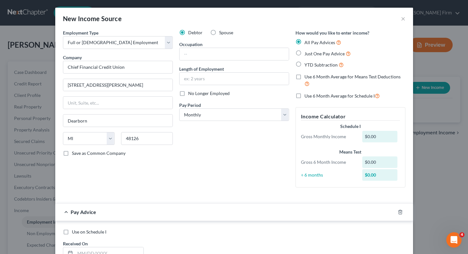
click at [72, 154] on label "Save as Common Company" at bounding box center [99, 153] width 54 height 6
click at [74, 154] on input "Save as Common Company" at bounding box center [76, 152] width 4 height 4
checkbox input "true"
click at [213, 55] on input "text" at bounding box center [234, 54] width 109 height 12
type input "Teller"
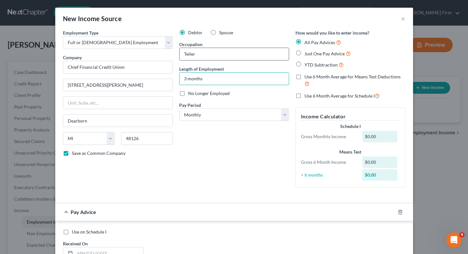
type input "3 months"
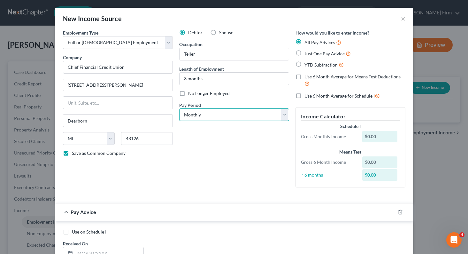
click at [208, 115] on select "Select Monthly Twice Monthly Every Other Week Weekly" at bounding box center [234, 114] width 110 height 13
select select "3"
click at [179, 108] on select "Select Monthly Twice Monthly Every Other Week Weekly" at bounding box center [234, 114] width 110 height 13
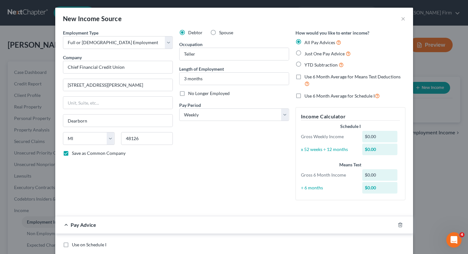
click at [305, 54] on label "Just One Pay Advice" at bounding box center [328, 53] width 46 height 7
click at [307, 54] on input "Just One Pay Advice" at bounding box center [309, 52] width 4 height 4
radio input "true"
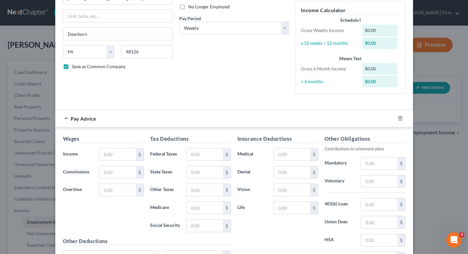
scroll to position [96, 0]
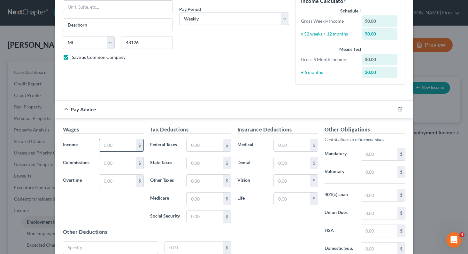
click at [115, 144] on input "text" at bounding box center [117, 145] width 36 height 12
type input "648.04"
click at [196, 147] on input "text" at bounding box center [205, 145] width 36 height 12
type input "68.64"
click at [285, 146] on input "text" at bounding box center [292, 145] width 36 height 12
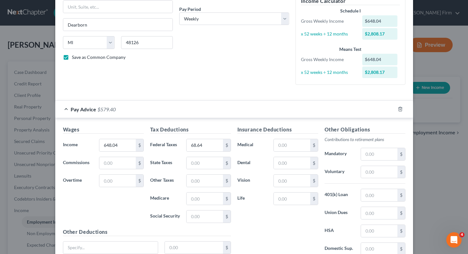
click at [227, 85] on div "Debtor Spouse Occupation Teller Length of Employment 3 months No Longer Employe…" at bounding box center [234, 12] width 116 height 156
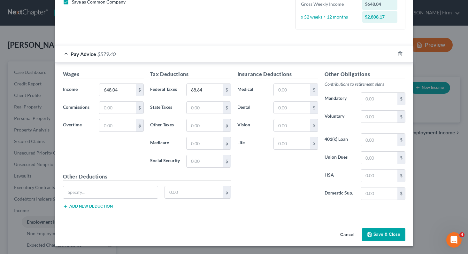
click at [380, 241] on button "Save & Close" at bounding box center [383, 234] width 43 height 13
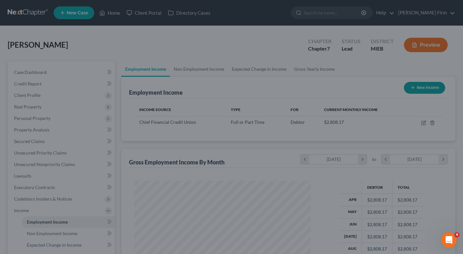
scroll to position [319433, 319360]
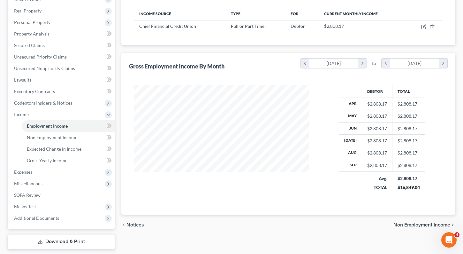
click at [432, 226] on span "Non Employment Income" at bounding box center [422, 224] width 57 height 5
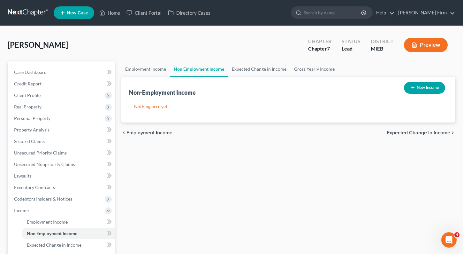
click at [414, 131] on span "Expected Change in Income" at bounding box center [419, 132] width 64 height 5
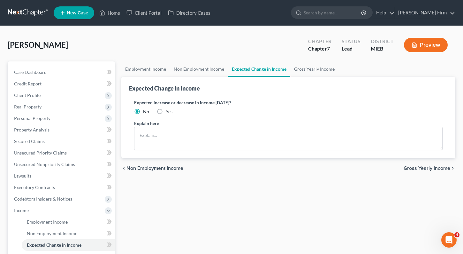
click at [435, 170] on span "Gross Yearly Income" at bounding box center [427, 168] width 47 height 5
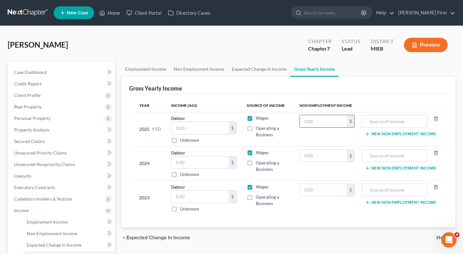
click at [314, 124] on input "text" at bounding box center [323, 121] width 47 height 12
type input "5,847.00"
click at [182, 164] on input "text" at bounding box center [200, 162] width 57 height 12
type input "49,347"
click at [184, 195] on input "text" at bounding box center [200, 196] width 57 height 12
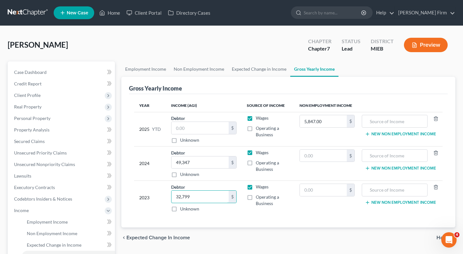
type input "32,799"
click at [261, 212] on td "Wages Operating a Business" at bounding box center [268, 198] width 53 height 34
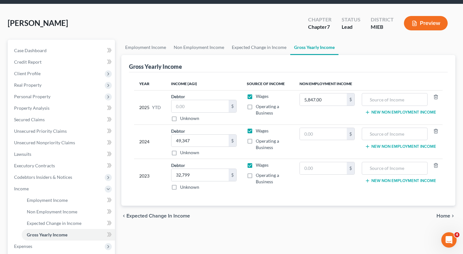
scroll to position [64, 0]
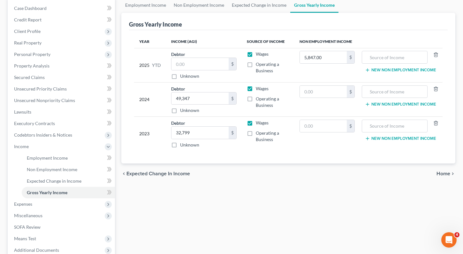
click at [441, 173] on span "Home" at bounding box center [444, 173] width 14 height 5
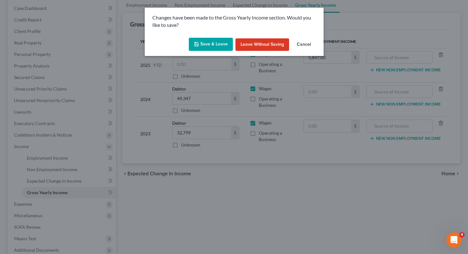
click at [220, 40] on button "Save & Leave" at bounding box center [211, 44] width 44 height 13
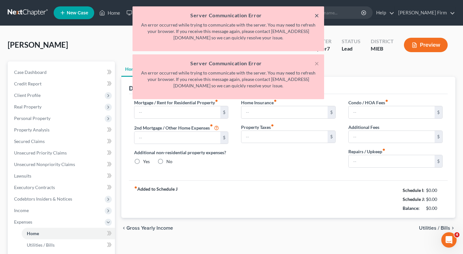
click at [317, 14] on button "×" at bounding box center [317, 16] width 4 height 8
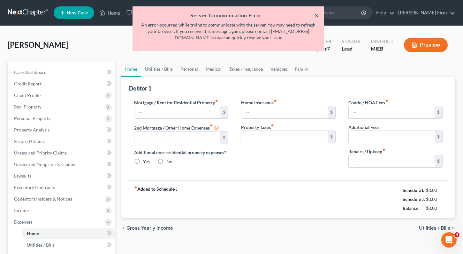
click at [317, 14] on button "×" at bounding box center [317, 16] width 4 height 8
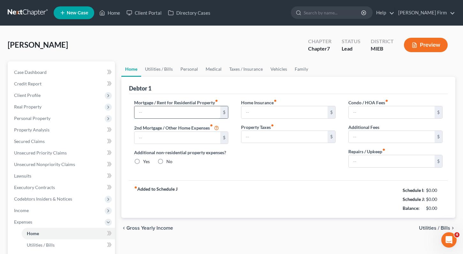
click at [169, 114] on input "text" at bounding box center [178, 112] width 86 height 12
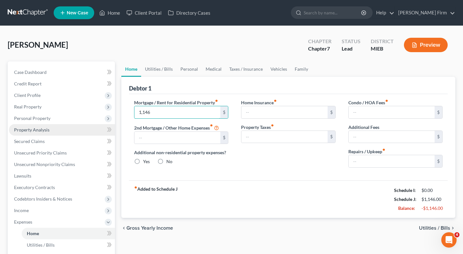
type input "1,146"
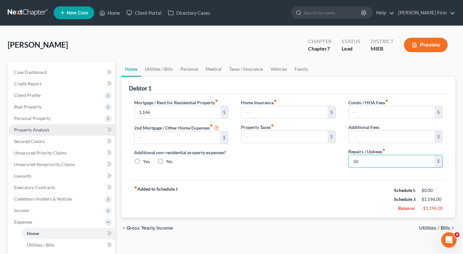
type input "50"
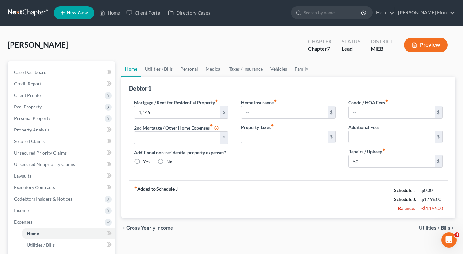
click at [429, 228] on span "Utilities / Bills" at bounding box center [434, 227] width 31 height 5
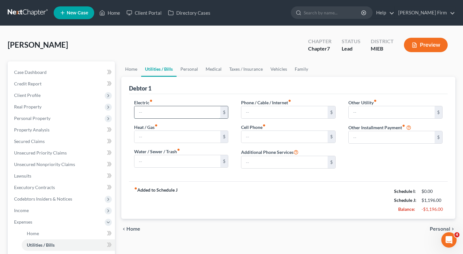
click at [180, 110] on input "text" at bounding box center [178, 112] width 86 height 12
type input "243"
type input "119"
type input "261"
click at [435, 227] on span "Personal" at bounding box center [440, 228] width 20 height 5
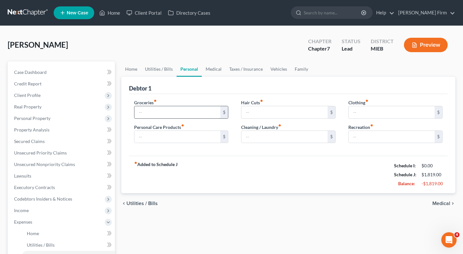
click at [154, 108] on input "text" at bounding box center [178, 112] width 86 height 12
type input "800"
type input "50"
type input "75"
type input "50"
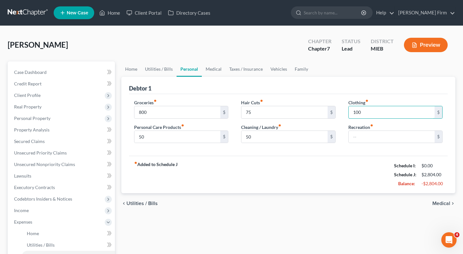
type input "100"
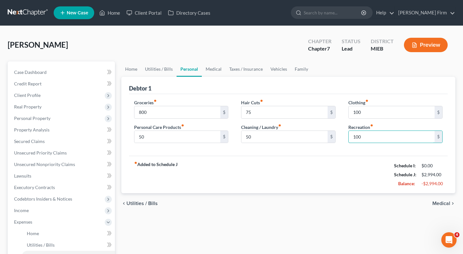
type input "100"
drag, startPoint x: 440, startPoint y: 200, endPoint x: 440, endPoint y: 203, distance: 3.5
click at [440, 202] on div "chevron_left Utilities / Bills Medical chevron_right" at bounding box center [288, 203] width 335 height 20
click at [440, 203] on span "Medical" at bounding box center [442, 203] width 18 height 5
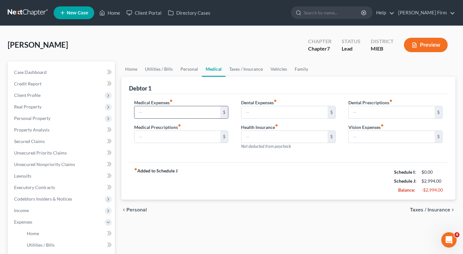
click at [204, 113] on input "text" at bounding box center [178, 112] width 86 height 12
type input "50"
click at [422, 212] on span "Taxes / Insurance" at bounding box center [430, 209] width 40 height 5
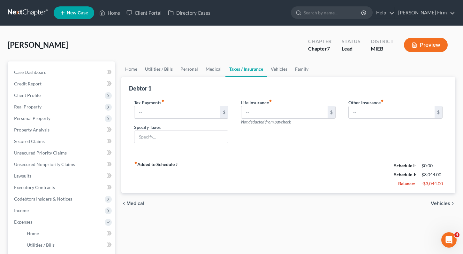
click at [444, 205] on span "Vehicles" at bounding box center [440, 203] width 19 height 5
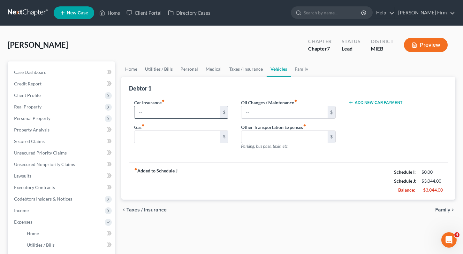
click at [184, 118] on input "text" at bounding box center [178, 112] width 86 height 12
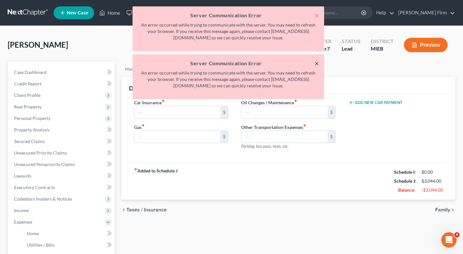
click at [317, 61] on button "×" at bounding box center [317, 63] width 4 height 8
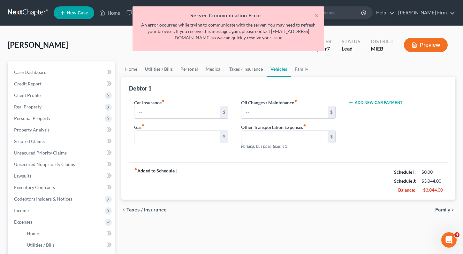
click at [320, 15] on div "× Server Communication Error An error occurred while trying to communicate with…" at bounding box center [229, 28] width 192 height 45
click at [316, 14] on button "×" at bounding box center [317, 16] width 4 height 8
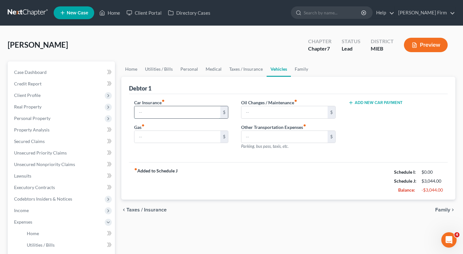
click at [153, 111] on input "text" at bounding box center [178, 112] width 86 height 12
type input "150"
click at [162, 134] on input "text" at bounding box center [178, 137] width 86 height 12
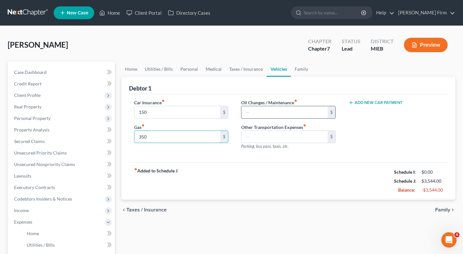
type input "350"
click at [288, 114] on input "text" at bounding box center [285, 112] width 86 height 12
click at [136, 210] on span "Taxes / Insurance" at bounding box center [147, 209] width 40 height 5
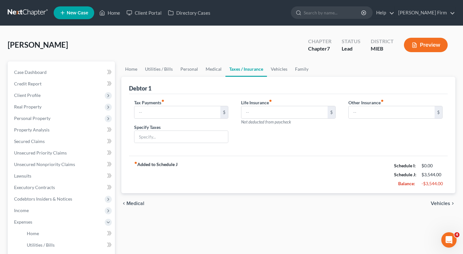
click at [446, 201] on span "Vehicles" at bounding box center [440, 203] width 19 height 5
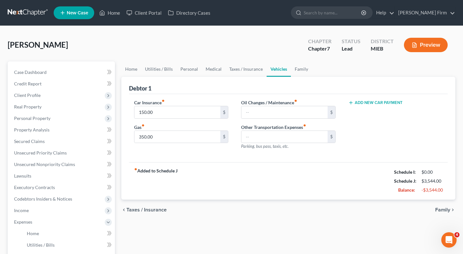
click at [377, 103] on button "Add New Car Payment" at bounding box center [376, 102] width 54 height 5
click at [377, 111] on input "text" at bounding box center [388, 112] width 78 height 12
type input "767"
click at [437, 207] on span "Family" at bounding box center [443, 209] width 15 height 5
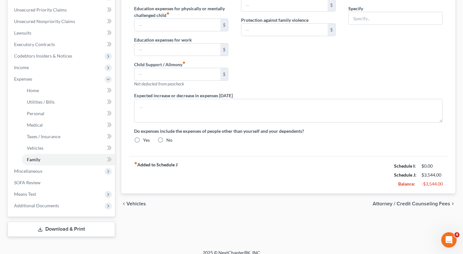
scroll to position [150, 0]
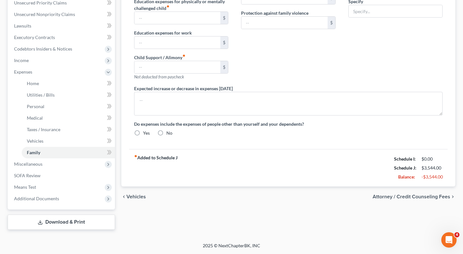
click at [421, 200] on div "chevron_left Vehicles Attorney / Credit Counseling Fees chevron_right" at bounding box center [288, 196] width 335 height 20
click at [420, 197] on span "Attorney / Credit Counseling Fees" at bounding box center [412, 196] width 78 height 5
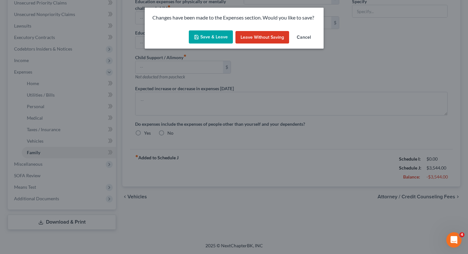
click at [202, 39] on button "Save & Leave" at bounding box center [211, 36] width 44 height 13
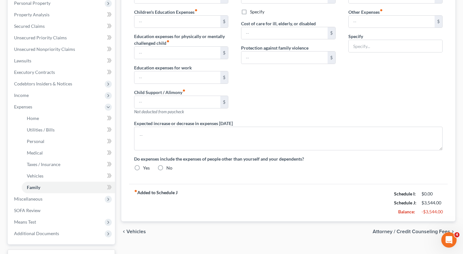
scroll to position [118, 0]
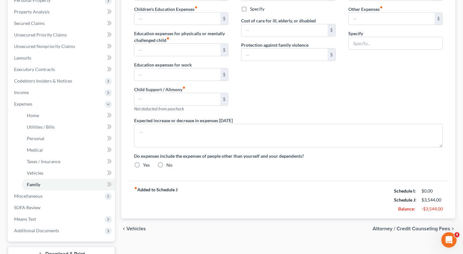
click at [412, 226] on span "Attorney / Credit Counseling Fees" at bounding box center [412, 228] width 78 height 5
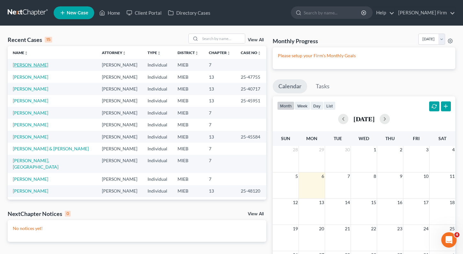
click at [27, 63] on link "[PERSON_NAME]" at bounding box center [30, 64] width 35 height 5
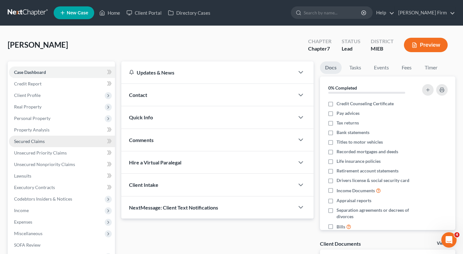
click at [27, 139] on span "Secured Claims" at bounding box center [29, 140] width 31 height 5
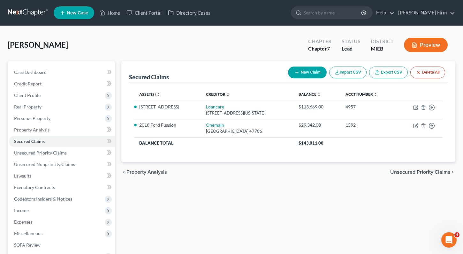
click at [404, 169] on span "Unsecured Priority Claims" at bounding box center [420, 171] width 60 height 5
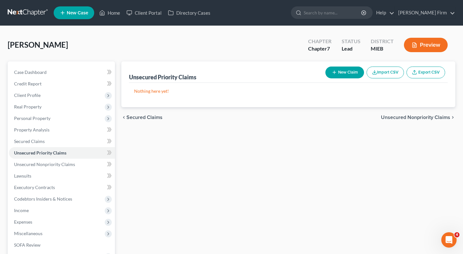
click at [413, 119] on span "Unsecured Nonpriority Claims" at bounding box center [415, 117] width 69 height 5
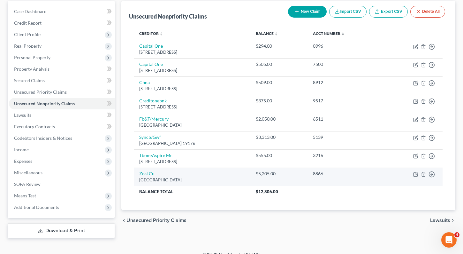
scroll to position [69, 0]
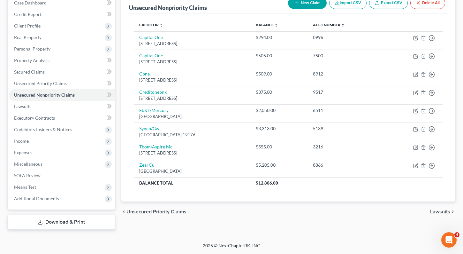
click at [435, 209] on span "Lawsuits" at bounding box center [440, 211] width 20 height 5
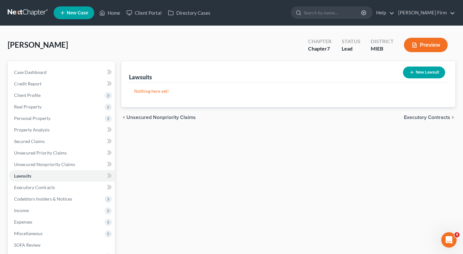
click at [431, 120] on span "Executory Contracts" at bounding box center [427, 117] width 46 height 5
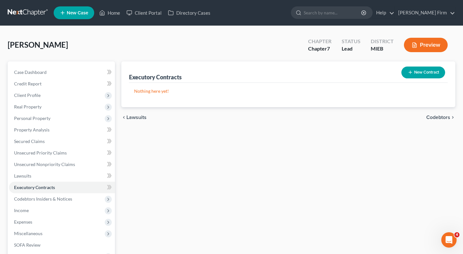
click at [431, 120] on span "Codebtors" at bounding box center [439, 117] width 24 height 5
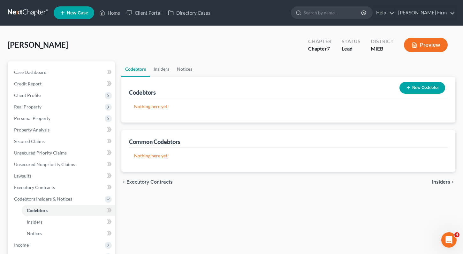
click at [440, 179] on span "Insiders" at bounding box center [441, 181] width 18 height 5
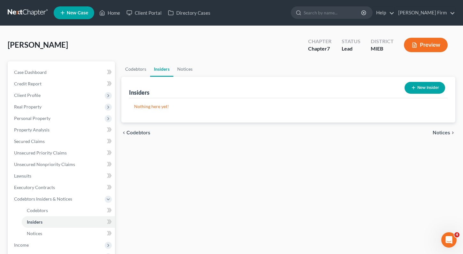
click at [441, 135] on span "Notices" at bounding box center [442, 132] width 18 height 5
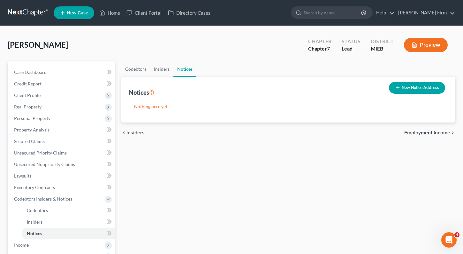
click at [441, 135] on span "Employment Income" at bounding box center [428, 132] width 46 height 5
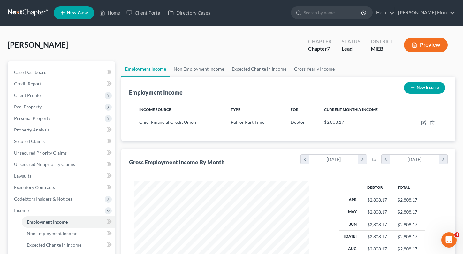
scroll to position [115, 188]
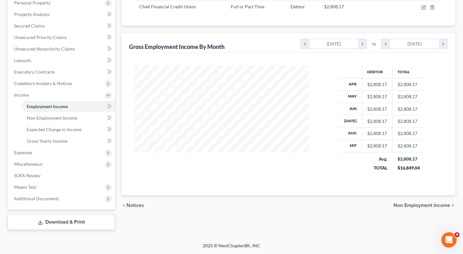
click at [433, 205] on span "Non Employment Income" at bounding box center [422, 205] width 57 height 5
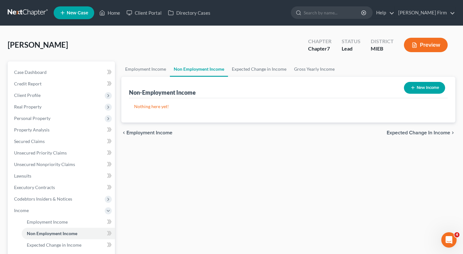
click at [439, 135] on span "Expected Change in Income" at bounding box center [419, 132] width 64 height 5
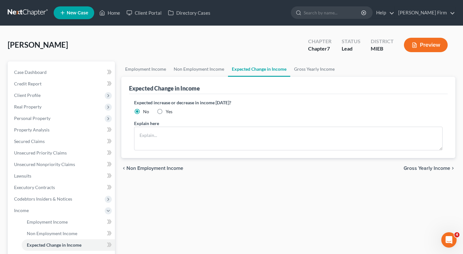
click at [437, 165] on div "chevron_left Non Employment Income Gross Yearly Income chevron_right" at bounding box center [288, 168] width 335 height 20
click at [437, 166] on span "Gross Yearly Income" at bounding box center [427, 168] width 47 height 5
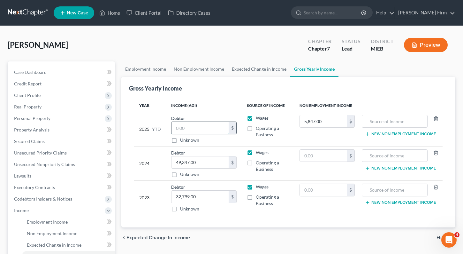
click at [199, 128] on input "text" at bounding box center [200, 128] width 57 height 12
type input "5,847"
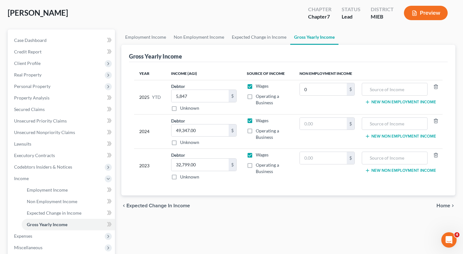
click at [438, 204] on span "Home" at bounding box center [444, 205] width 14 height 5
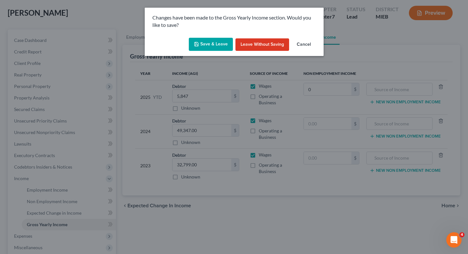
click at [223, 47] on button "Save & Leave" at bounding box center [211, 44] width 44 height 13
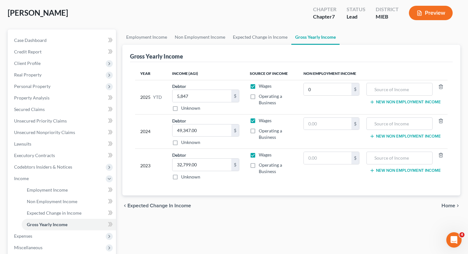
type input "0.00"
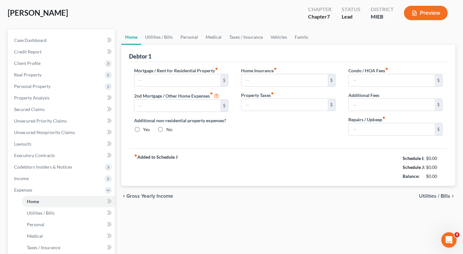
type input "0.00"
radio input "true"
type input "0.00"
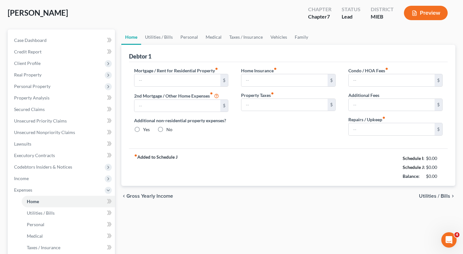
type input "0.00"
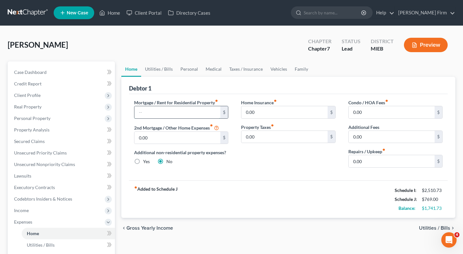
click at [197, 113] on input "text" at bounding box center [178, 112] width 86 height 12
type input "1,146"
click at [376, 169] on div "Condo / HOA Fees fiber_manual_record 0.00 $ Additional Fees 0.00 $ Repairs / Up…" at bounding box center [395, 135] width 107 height 73
click at [382, 162] on input "0.00" at bounding box center [392, 161] width 86 height 12
type input "20"
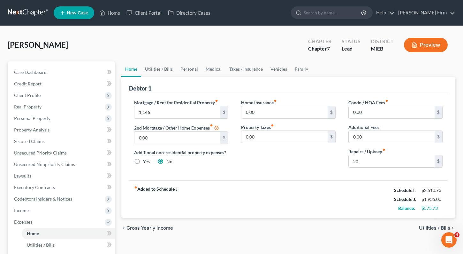
click at [375, 193] on div "fiber_manual_record Added to Schedule J Schedule I: $2,510.73 Schedule J: $1,93…" at bounding box center [288, 198] width 319 height 37
click at [433, 226] on span "Utilities / Bills" at bounding box center [434, 227] width 31 height 5
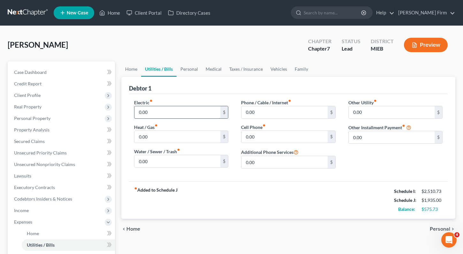
click at [182, 111] on input "0.00" at bounding box center [178, 112] width 86 height 12
type input "240"
type input "110"
type input "240"
click at [433, 230] on span "Personal" at bounding box center [440, 228] width 20 height 5
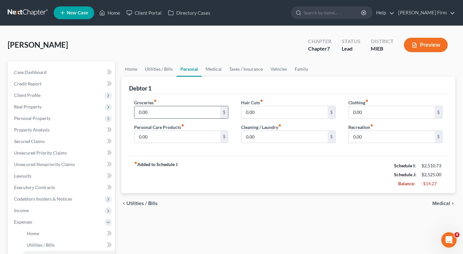
click at [175, 110] on input "0.00" at bounding box center [178, 112] width 86 height 12
type input "400"
type input "20"
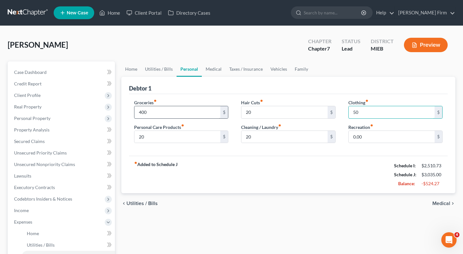
type input "50"
click at [445, 201] on span "Medical" at bounding box center [442, 203] width 18 height 5
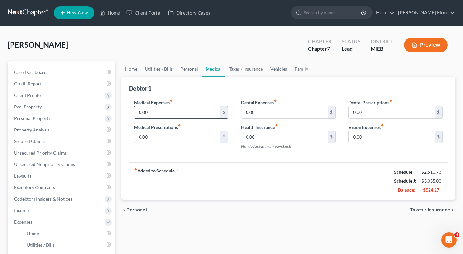
click at [178, 114] on input "0.00" at bounding box center [178, 112] width 86 height 12
type input "20"
click at [422, 209] on span "Taxes / Insurance" at bounding box center [430, 209] width 40 height 5
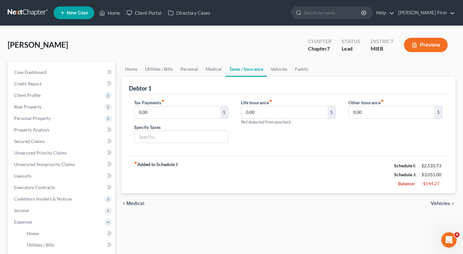
click at [439, 205] on span "Vehicles" at bounding box center [440, 203] width 19 height 5
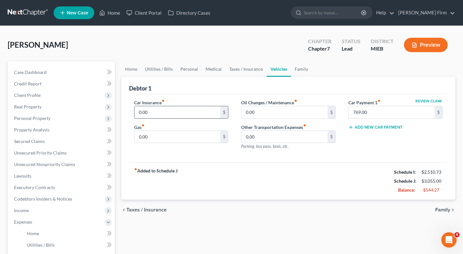
click at [187, 117] on input "0.00" at bounding box center [178, 112] width 86 height 12
type input "120"
type input "400"
click at [441, 210] on span "Family" at bounding box center [443, 209] width 15 height 5
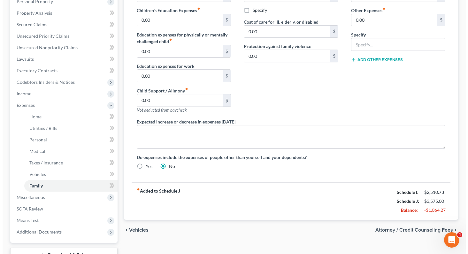
scroll to position [150, 0]
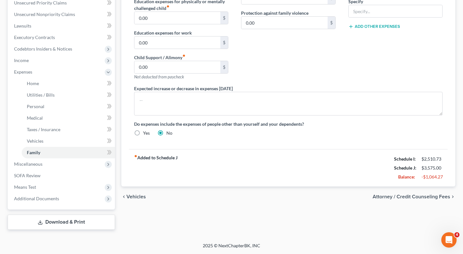
click at [423, 197] on span "Attorney / Credit Counseling Fees" at bounding box center [412, 196] width 78 height 5
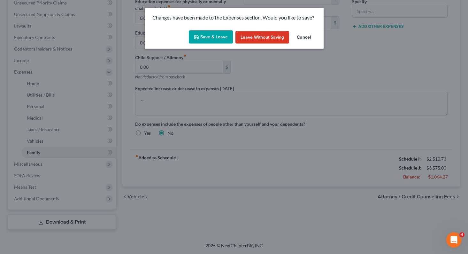
click at [228, 31] on button "Save & Leave" at bounding box center [211, 36] width 44 height 13
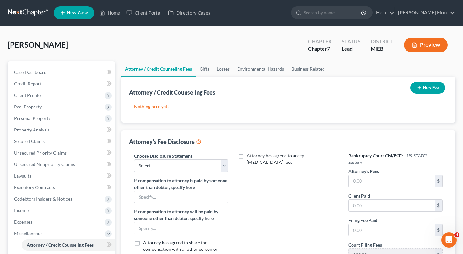
click at [419, 91] on button "New Fee" at bounding box center [428, 88] width 35 height 12
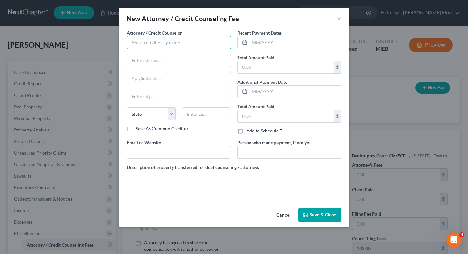
click at [194, 39] on input "text" at bounding box center [179, 42] width 104 height 13
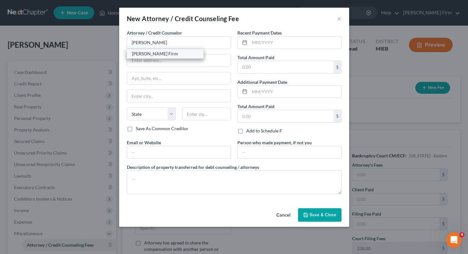
click at [157, 57] on div "[PERSON_NAME] Firm" at bounding box center [165, 54] width 77 height 10
type input "[PERSON_NAME] Firm"
type input "[STREET_ADDRESS]"
type input "Monroe"
select select "23"
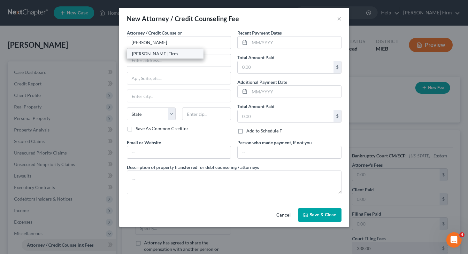
type input "48161"
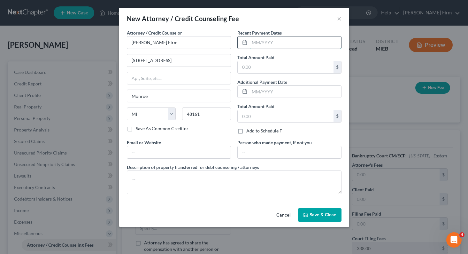
click at [281, 39] on input "text" at bounding box center [296, 42] width 92 height 12
type input "[DATE]"
type input "1,062.00"
click at [325, 216] on span "Save & Close" at bounding box center [323, 214] width 27 height 5
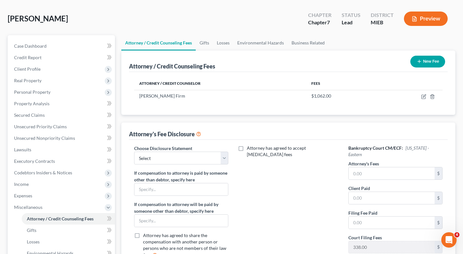
scroll to position [64, 0]
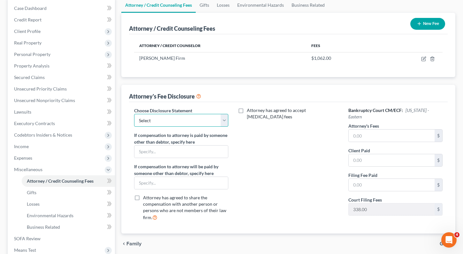
click at [179, 116] on select "Select Attorney" at bounding box center [181, 120] width 95 height 13
select select "0"
click at [134, 114] on select "Select Attorney" at bounding box center [181, 120] width 95 height 13
click at [371, 130] on input "text" at bounding box center [392, 135] width 86 height 12
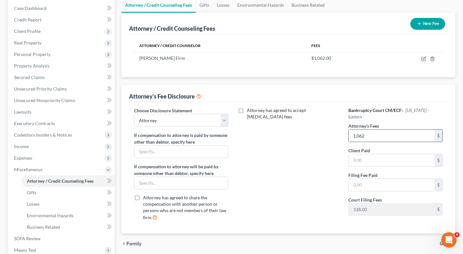
type input "1,062"
click at [367, 182] on input "text" at bounding box center [392, 185] width 86 height 12
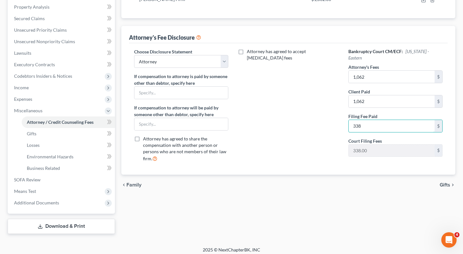
scroll to position [127, 0]
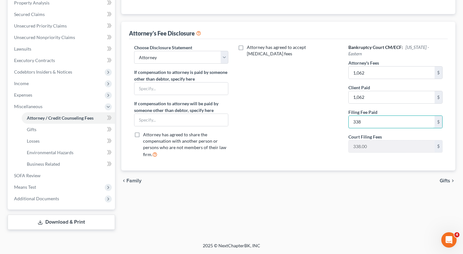
type input "338"
click at [449, 179] on span "Gifts" at bounding box center [445, 180] width 11 height 5
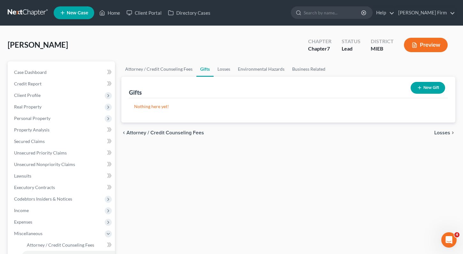
click at [445, 135] on span "Losses" at bounding box center [443, 132] width 16 height 5
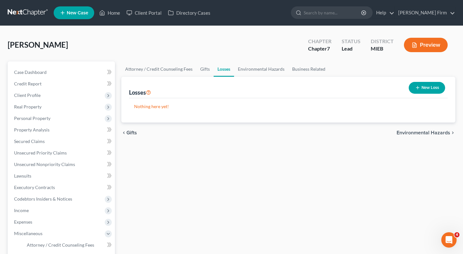
click at [445, 135] on span "Environmental Hazards" at bounding box center [424, 132] width 54 height 5
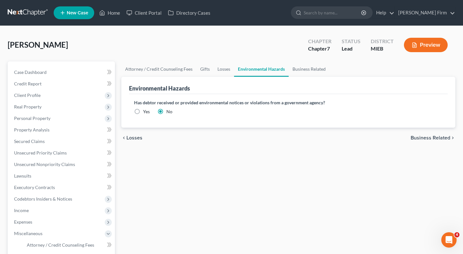
click at [445, 135] on span "Business Related" at bounding box center [431, 137] width 40 height 5
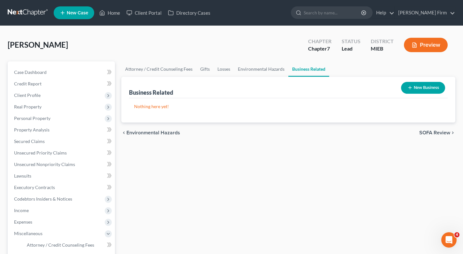
click at [445, 135] on span "SOFA Review" at bounding box center [435, 132] width 31 height 5
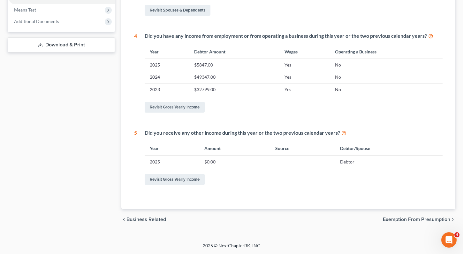
click at [432, 220] on span "Exemption from Presumption" at bounding box center [416, 219] width 67 height 5
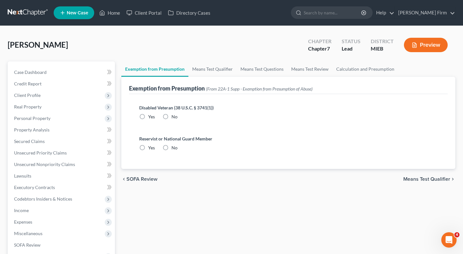
click at [172, 115] on label "No" at bounding box center [175, 116] width 6 height 6
click at [174, 115] on input "No" at bounding box center [176, 115] width 4 height 4
radio input "true"
click at [172, 147] on label "No" at bounding box center [175, 147] width 6 height 6
click at [174, 147] on input "No" at bounding box center [176, 146] width 4 height 4
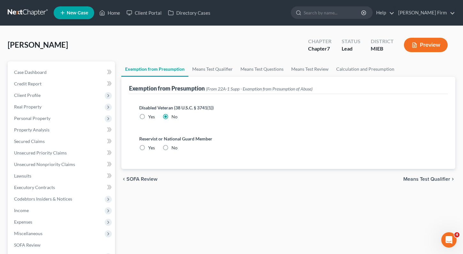
radio input "true"
click at [423, 179] on span "Means Test Qualifier" at bounding box center [427, 178] width 47 height 5
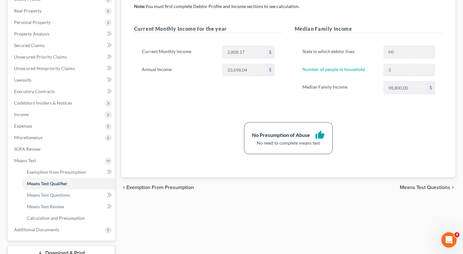
click at [411, 185] on span "Means Test Questions" at bounding box center [425, 187] width 50 height 5
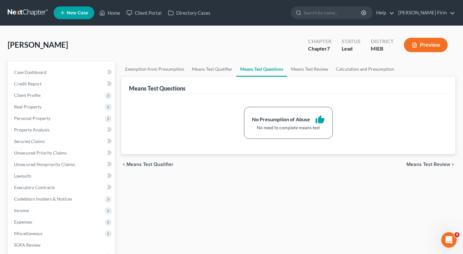
click at [425, 166] on span "Means Test Review" at bounding box center [429, 164] width 44 height 5
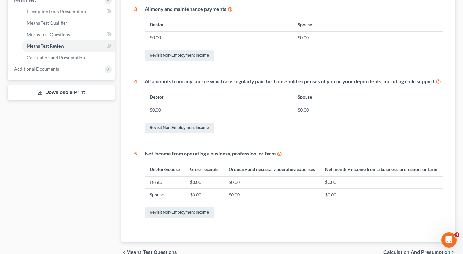
scroll to position [288, 0]
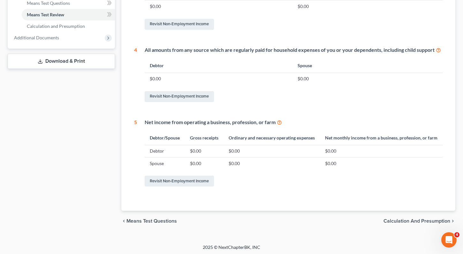
click at [425, 223] on div "chevron_left Means Test Questions Calculation and Presumption chevron_right" at bounding box center [288, 221] width 335 height 20
click at [423, 223] on span "Calculation and Presumption" at bounding box center [417, 220] width 67 height 5
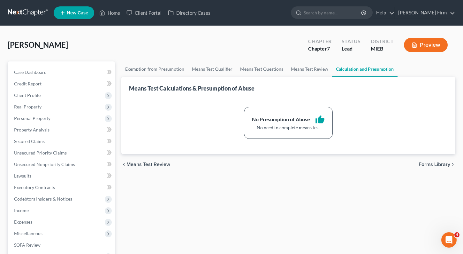
click at [429, 168] on div "chevron_left Means Test Review Forms Library chevron_right" at bounding box center [288, 164] width 335 height 20
click at [429, 163] on span "Forms Library" at bounding box center [435, 164] width 32 height 5
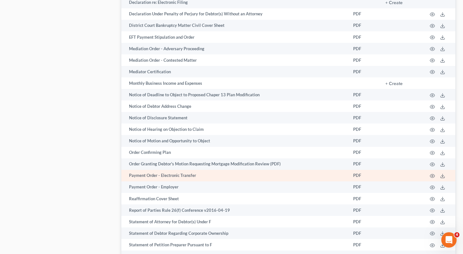
scroll to position [603, 0]
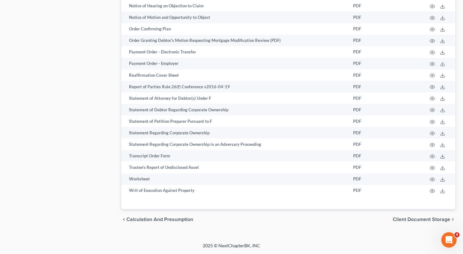
click at [398, 216] on div "chevron_left Calculation and Presumption Client Document Storage chevron_right" at bounding box center [288, 219] width 335 height 20
drag, startPoint x: 398, startPoint y: 216, endPoint x: 397, endPoint y: 220, distance: 3.2
click at [397, 219] on span "Client Document Storage" at bounding box center [422, 219] width 58 height 5
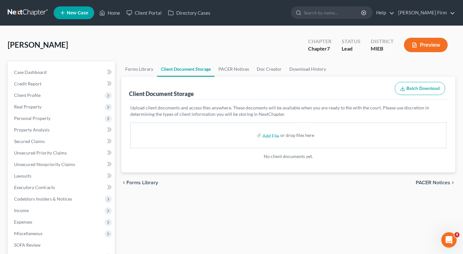
click at [425, 182] on span "PACER Notices" at bounding box center [433, 182] width 35 height 5
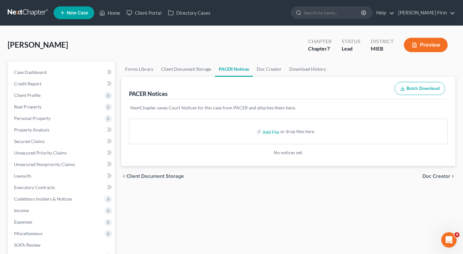
click at [428, 179] on div "chevron_left Client Document Storage Doc Creator chevron_right" at bounding box center [288, 176] width 335 height 20
click at [431, 171] on div "chevron_left Client Document Storage Doc Creator chevron_right" at bounding box center [288, 176] width 335 height 20
click at [431, 174] on span "Doc Creator" at bounding box center [437, 176] width 28 height 5
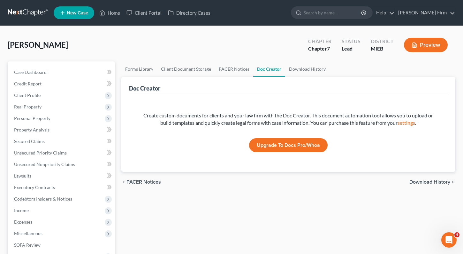
click at [429, 182] on span "Download History" at bounding box center [430, 181] width 41 height 5
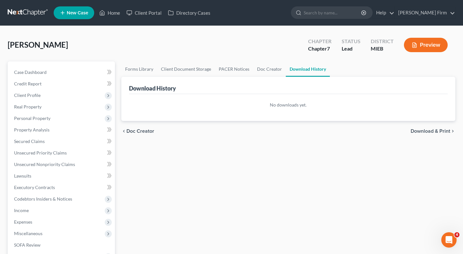
click at [431, 130] on span "Download & Print" at bounding box center [431, 130] width 40 height 5
